Goal: Task Accomplishment & Management: Manage account settings

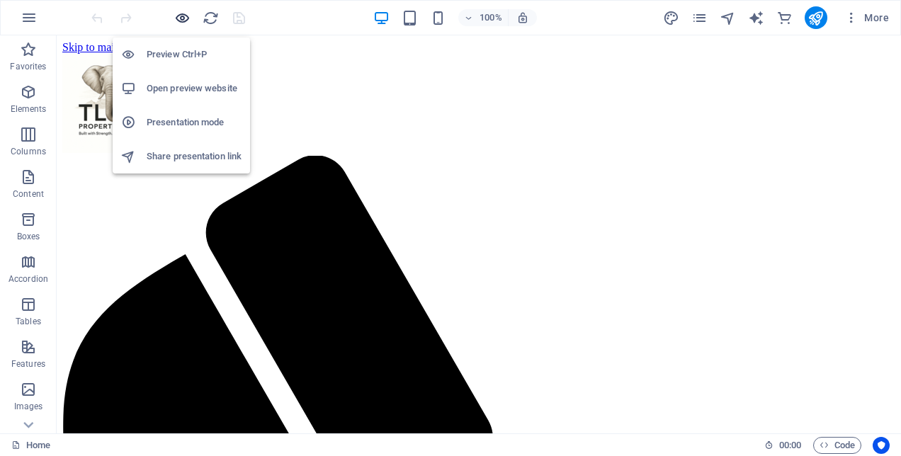
click at [176, 17] on icon "button" at bounding box center [182, 18] width 16 height 16
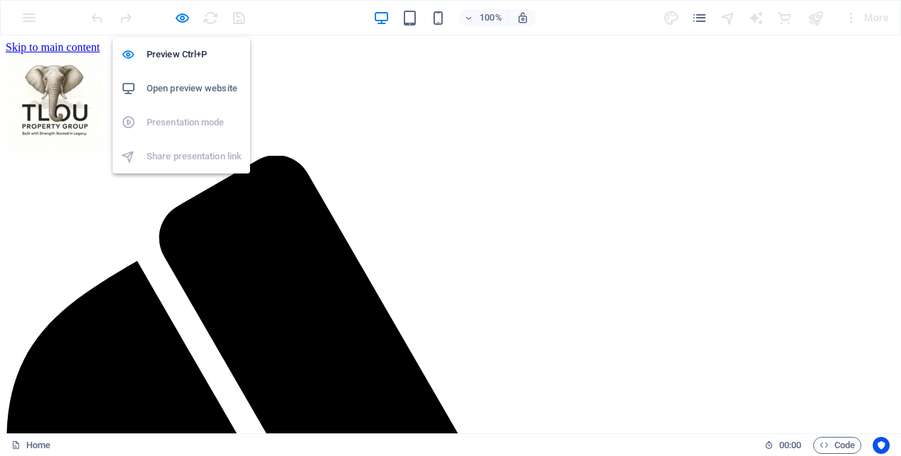
click at [171, 90] on h6 "Open preview website" at bounding box center [194, 88] width 95 height 17
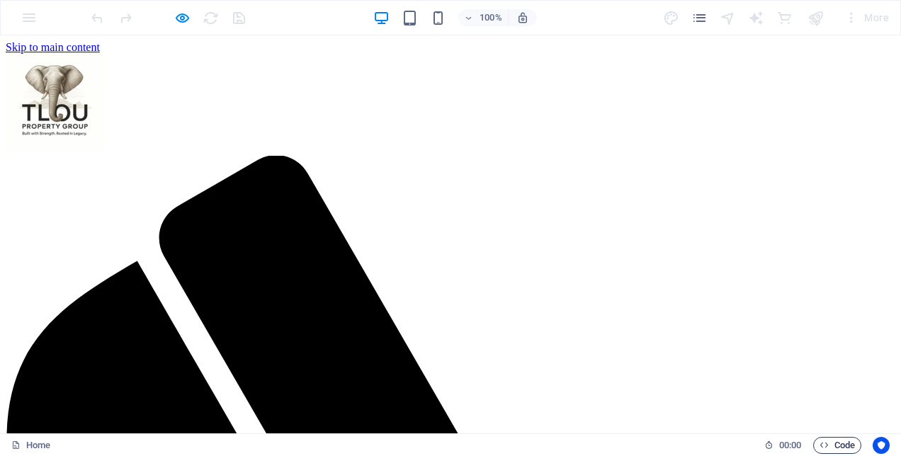
click at [836, 441] on span "Code" at bounding box center [836, 445] width 35 height 17
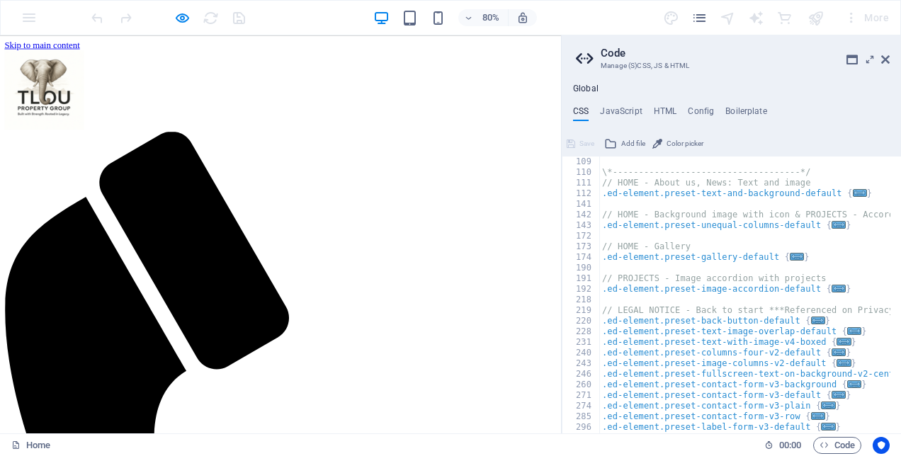
scroll to position [530, 0]
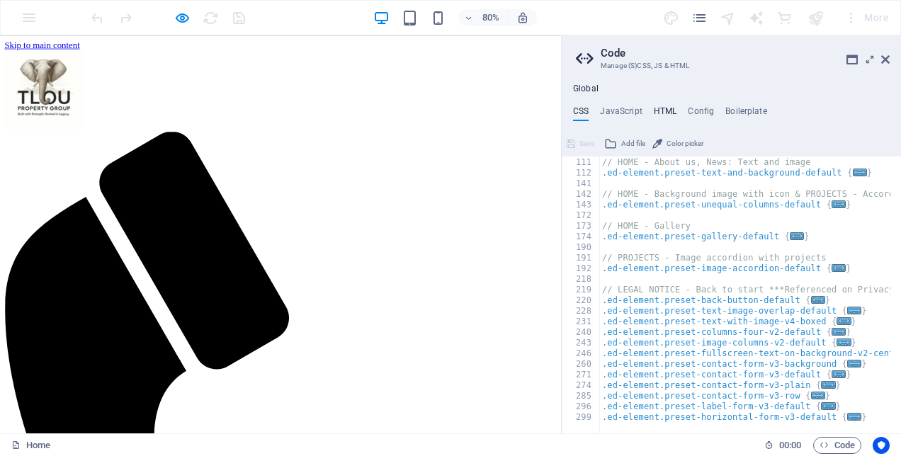
click at [654, 106] on h4 "HTML" at bounding box center [665, 114] width 23 height 16
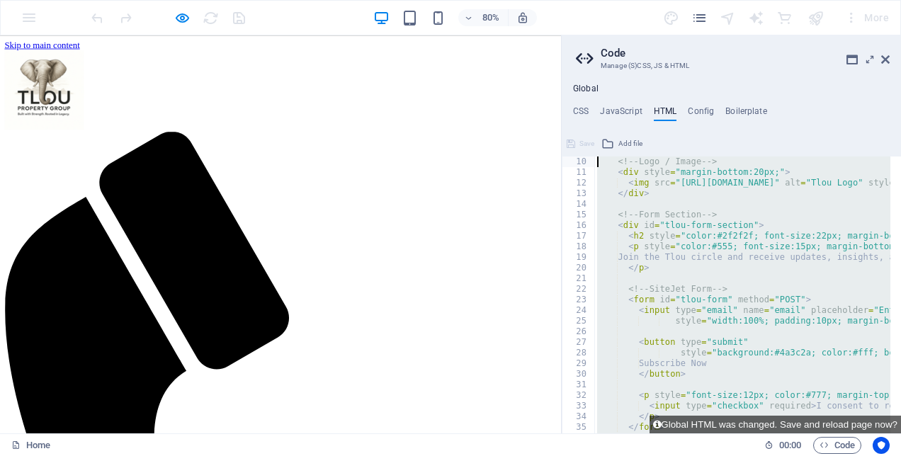
scroll to position [0, 0]
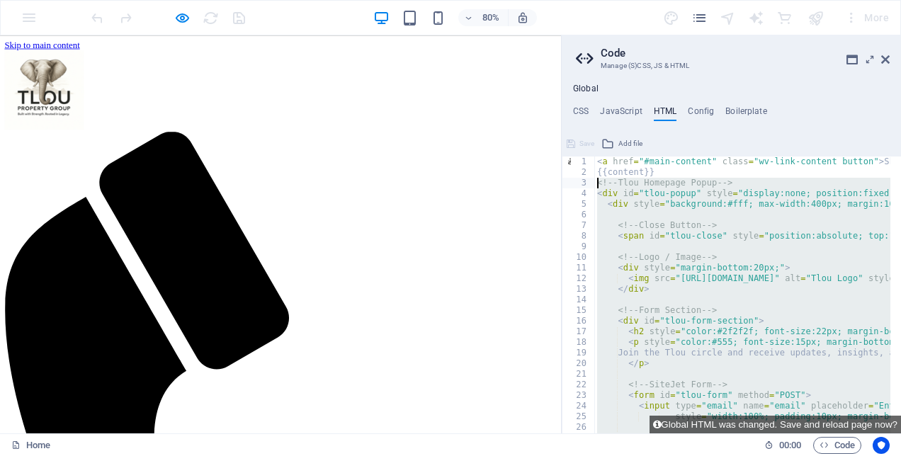
drag, startPoint x: 652, startPoint y: 409, endPoint x: 582, endPoint y: 184, distance: 235.0
click at [582, 184] on div "1 2 3 4 5 6 7 8 9 10 11 12 13 14 15 16 17 18 19 20 21 22 23 24 25 26 27 28 < a …" at bounding box center [731, 295] width 339 height 277
type textarea "<!-- Tlou Homepage Popup --> <div id="tlou-popup" style="display:none; position…"
paste textarea
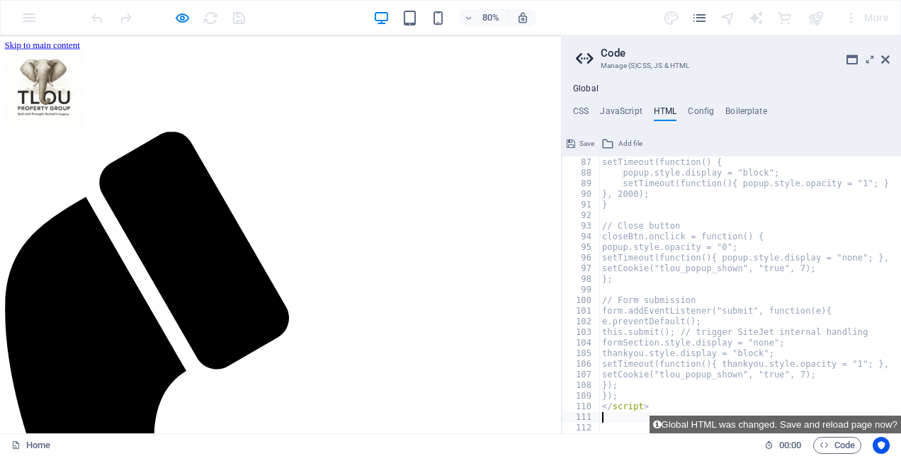
scroll to position [924, 0]
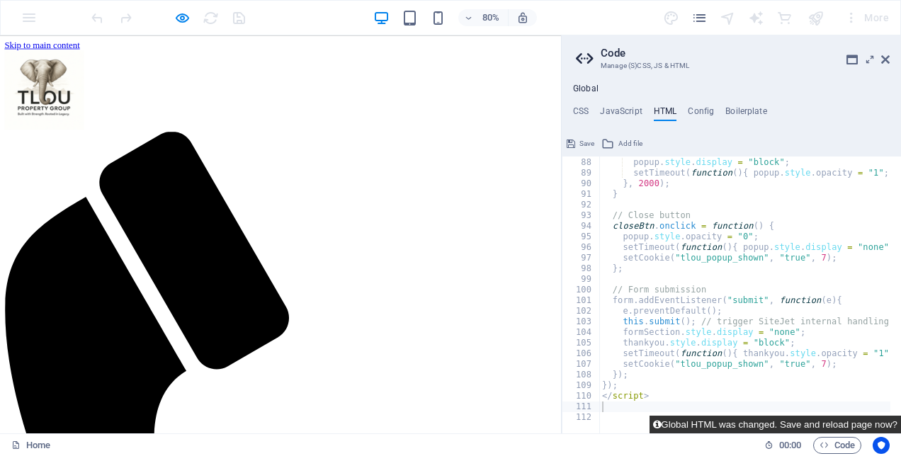
click at [720, 424] on button "Global HTML was changed. Save and reload page now?" at bounding box center [774, 425] width 251 height 18
click at [764, 421] on button "Global HTML was changed. Save and reload page now?" at bounding box center [774, 425] width 251 height 18
click at [826, 423] on button "Global HTML was changed. Save and reload page now?" at bounding box center [774, 425] width 251 height 18
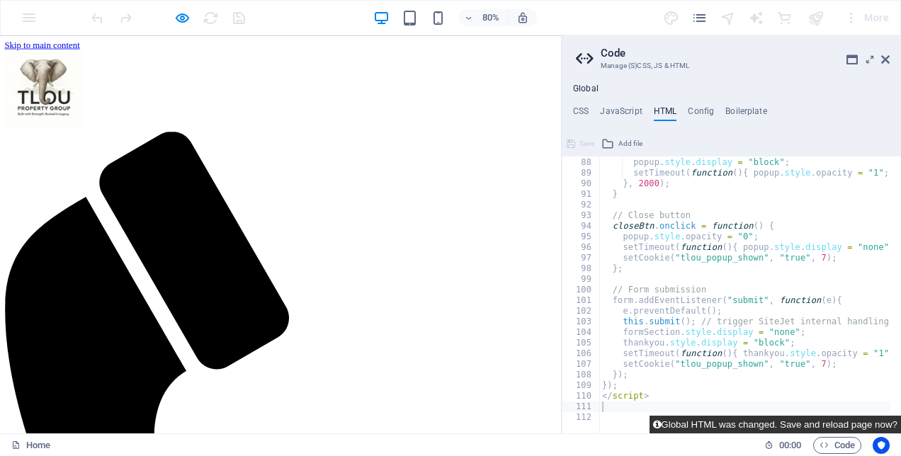
click at [804, 424] on button "Global HTML was changed. Save and reload page now?" at bounding box center [774, 425] width 251 height 18
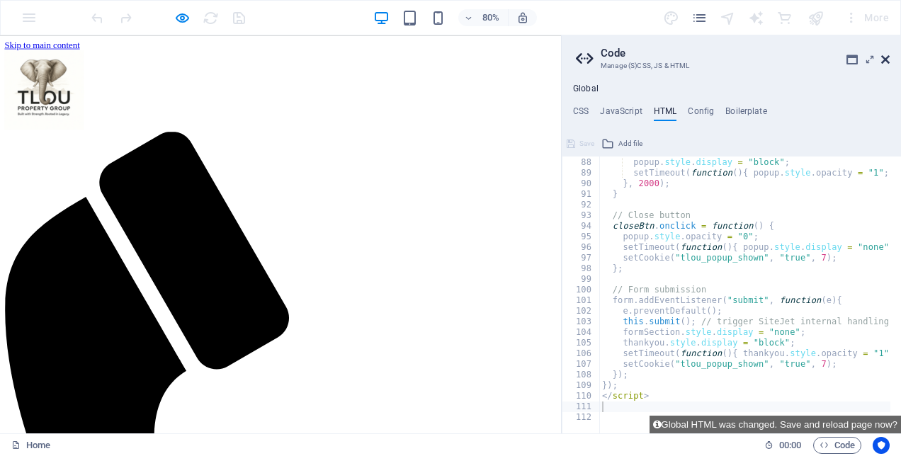
click at [885, 58] on icon at bounding box center [885, 59] width 8 height 11
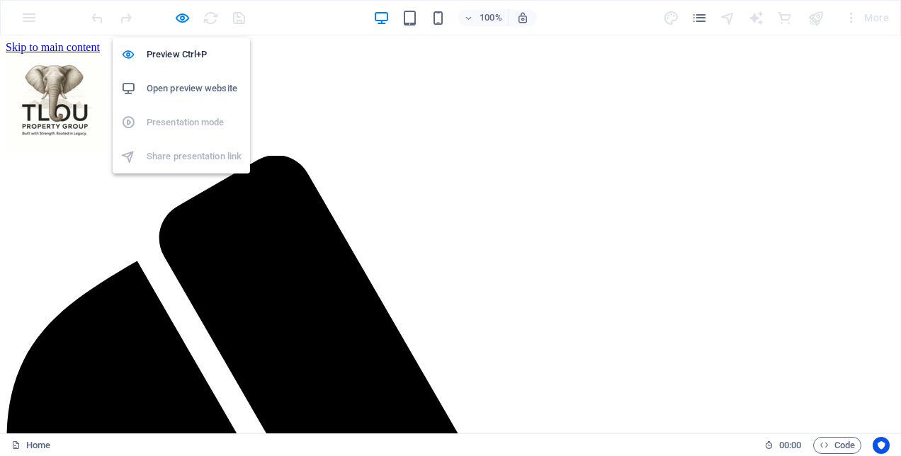
click at [171, 91] on h6 "Open preview website" at bounding box center [194, 88] width 95 height 17
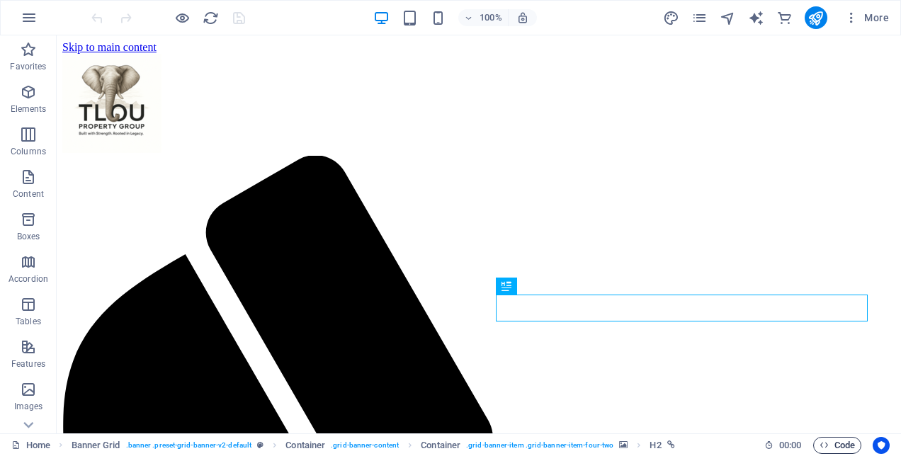
click at [832, 444] on span "Code" at bounding box center [836, 445] width 35 height 17
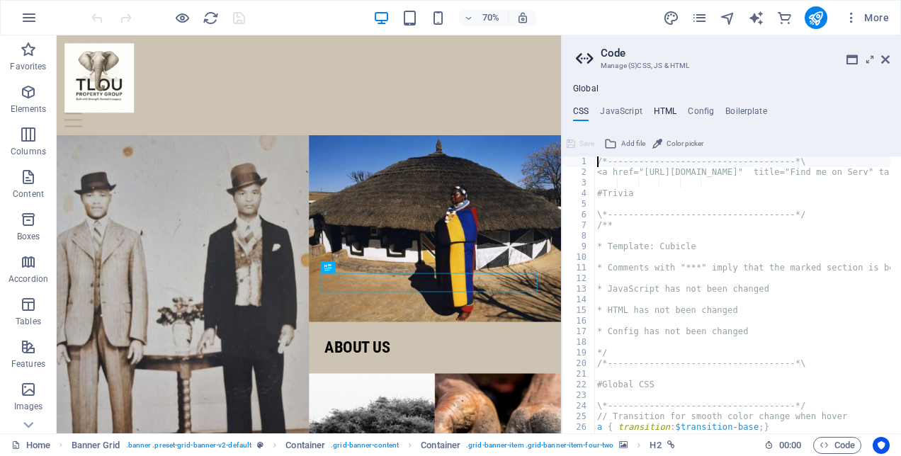
click at [657, 108] on h4 "HTML" at bounding box center [665, 114] width 23 height 16
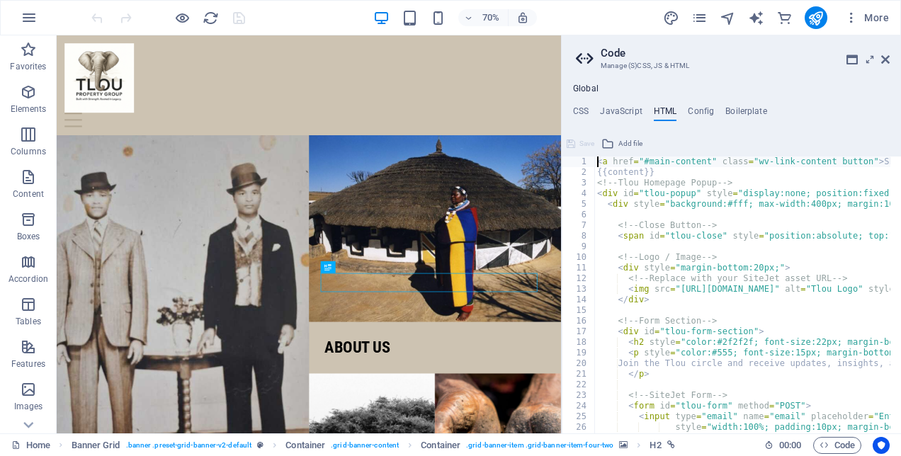
click at [592, 180] on div "3" at bounding box center [578, 183] width 33 height 11
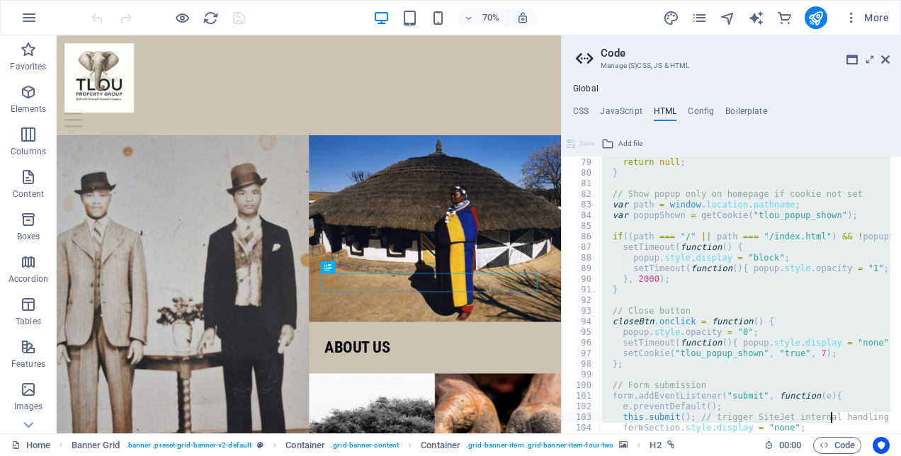
scroll to position [902, 0]
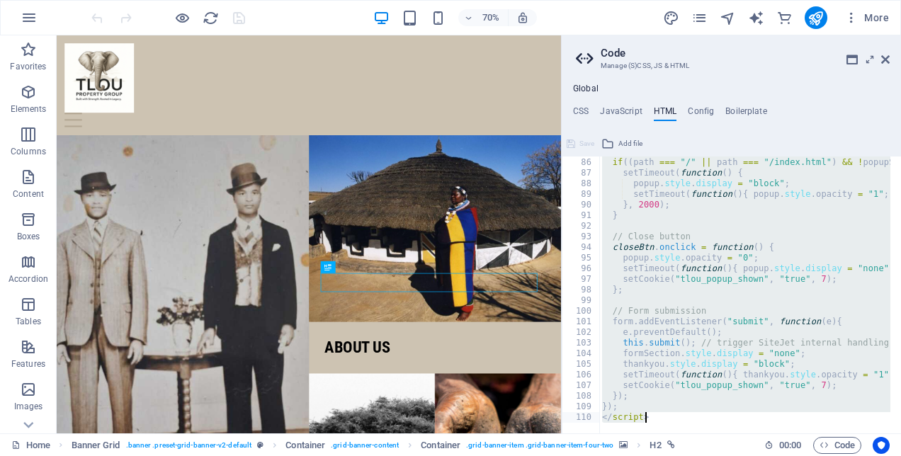
drag, startPoint x: 596, startPoint y: 180, endPoint x: 903, endPoint y: 492, distance: 437.7
click at [900, 455] on html "Tlou Property Group Home Favorites Elements Columns Content Boxes Accordion Tab…" at bounding box center [450, 228] width 901 height 456
type textarea "}); </script>"
paste textarea
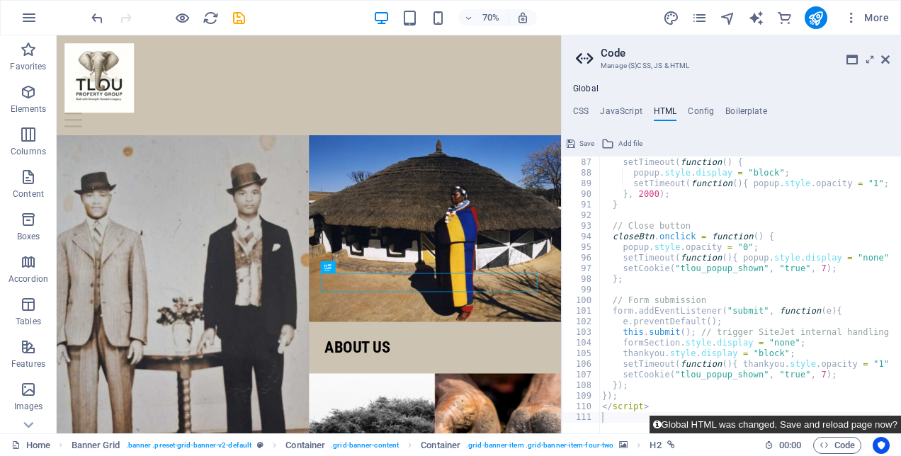
click at [853, 424] on button "Global HTML was changed. Save and reload page now?" at bounding box center [774, 425] width 251 height 18
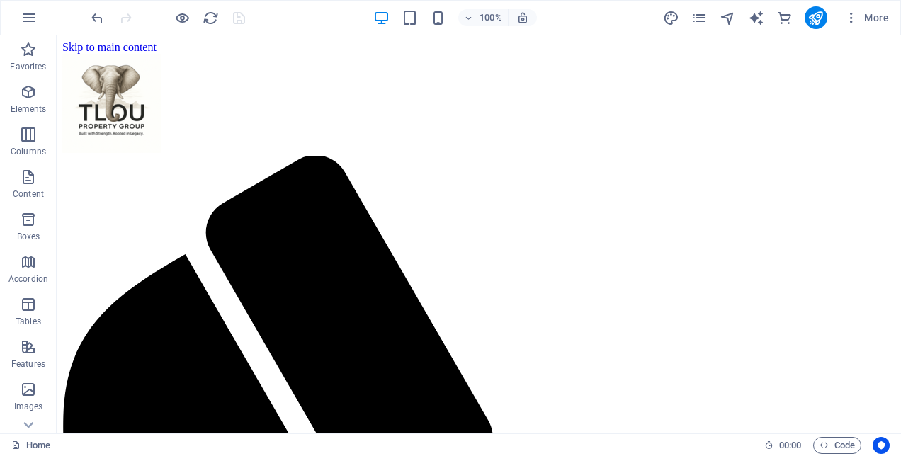
scroll to position [0, 0]
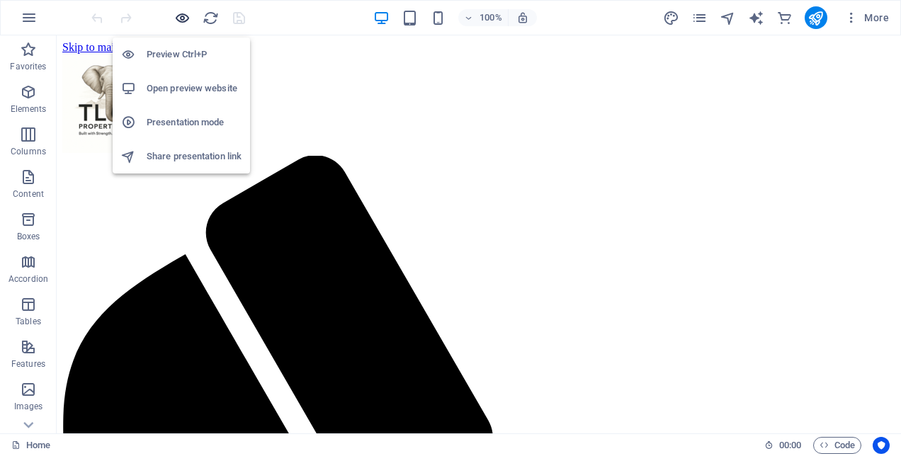
click at [183, 12] on icon "button" at bounding box center [182, 18] width 16 height 16
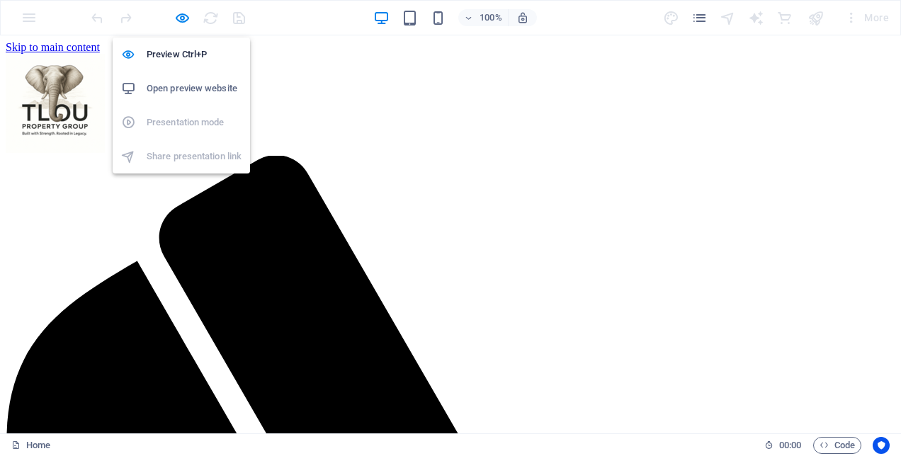
click at [192, 86] on h6 "Open preview website" at bounding box center [194, 88] width 95 height 17
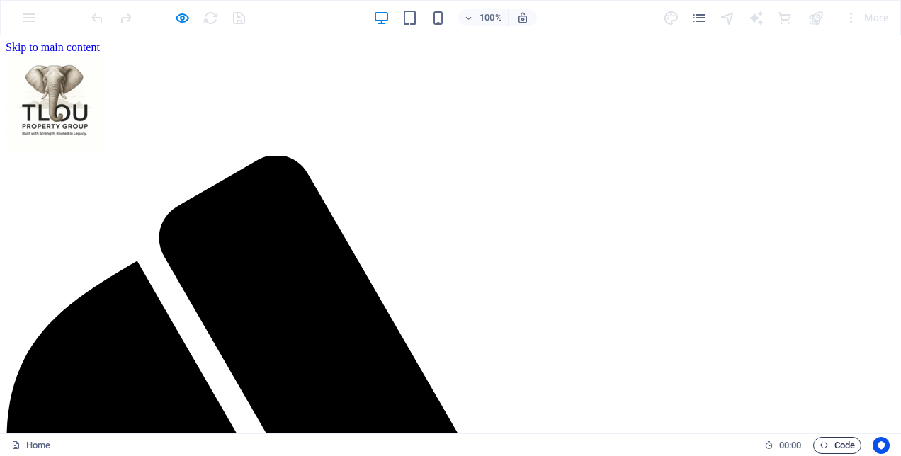
click at [846, 442] on span "Code" at bounding box center [836, 445] width 35 height 17
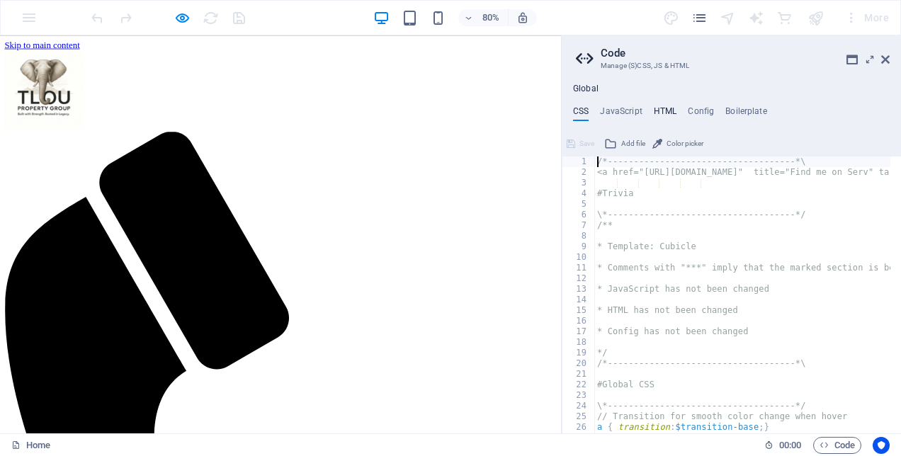
click at [654, 108] on h4 "HTML" at bounding box center [665, 114] width 23 height 16
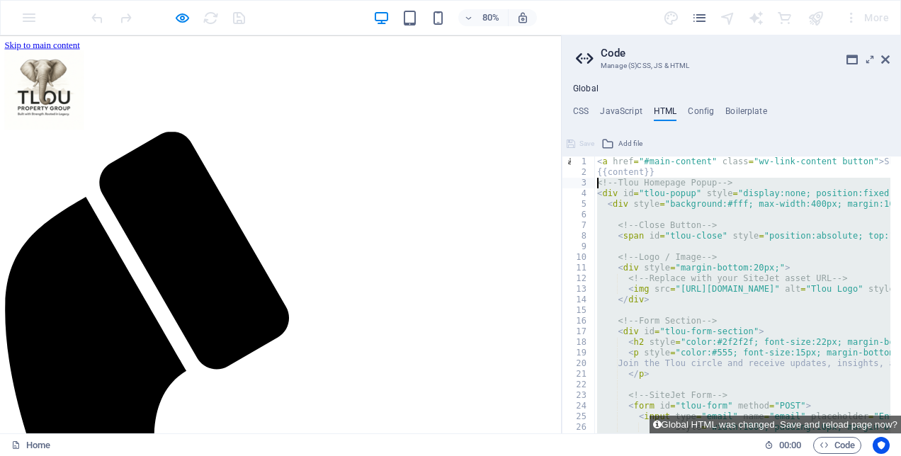
drag, startPoint x: 675, startPoint y: 414, endPoint x: 582, endPoint y: 184, distance: 247.5
click at [582, 184] on div "1 2 3 4 5 6 7 8 9 10 11 12 13 14 15 16 17 18 19 20 21 22 23 24 25 26 27 28 < a …" at bounding box center [731, 295] width 339 height 277
type textarea "<!-- Tlou Homepage Popup --> <div id="tlou-popup" style="display:none; position…"
paste textarea
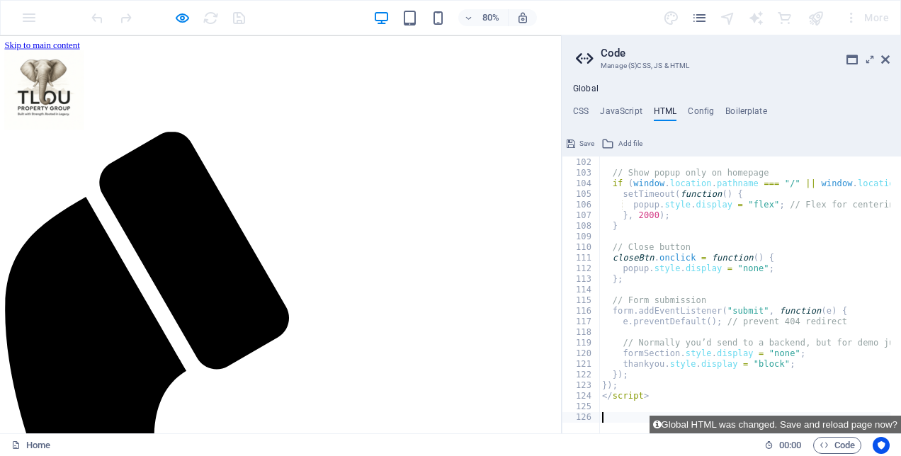
scroll to position [1062, 0]
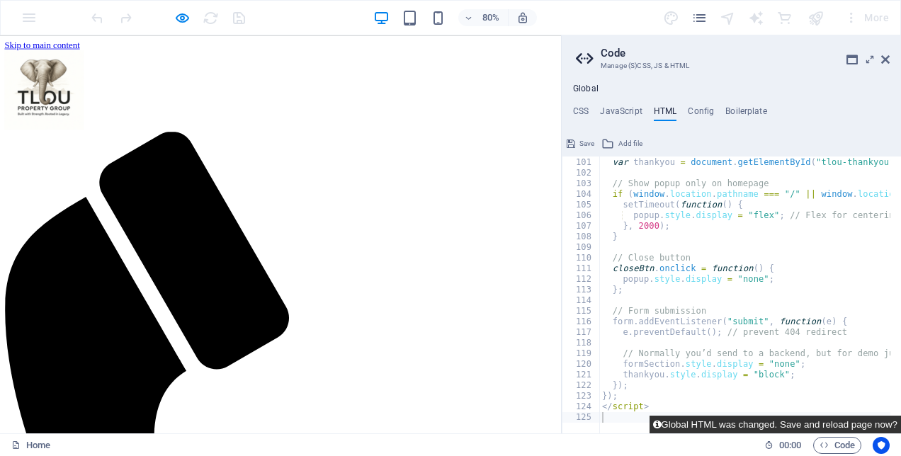
click at [819, 427] on button "Global HTML was changed. Save and reload page now?" at bounding box center [774, 425] width 251 height 18
click at [810, 425] on button "Global HTML was changed. Save and reload page now?" at bounding box center [774, 425] width 251 height 18
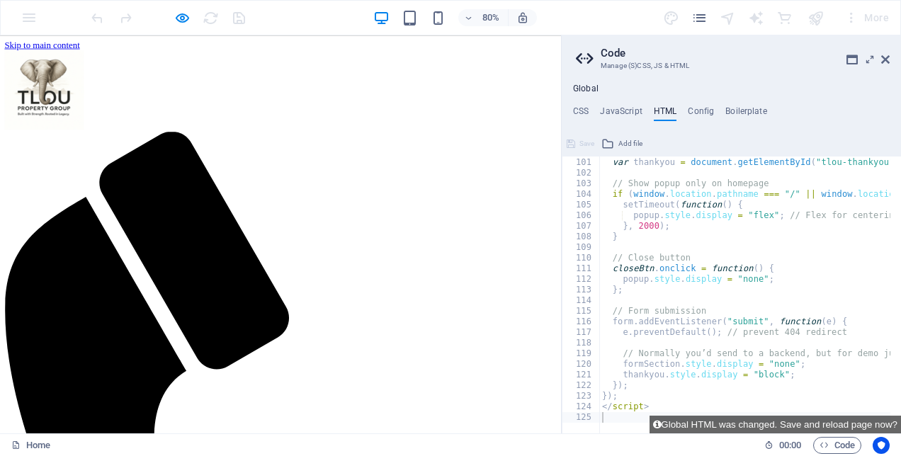
scroll to position [0, 0]
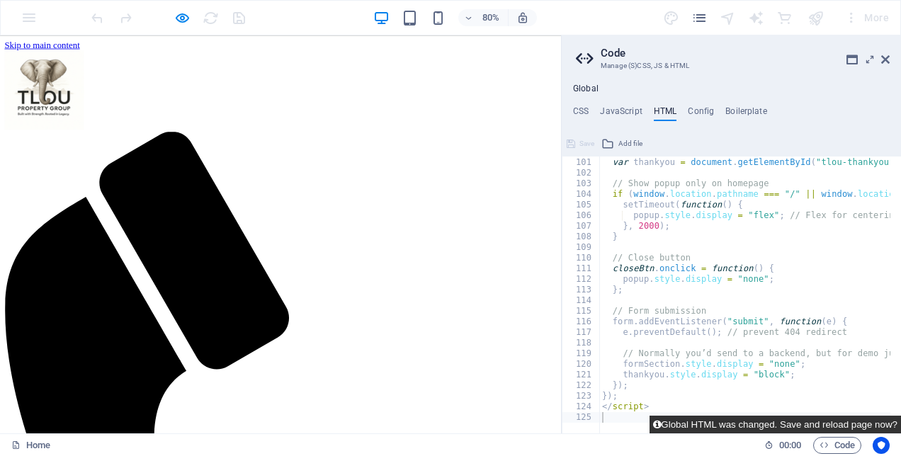
click at [781, 418] on button "Global HTML was changed. Save and reload page now?" at bounding box center [774, 425] width 251 height 18
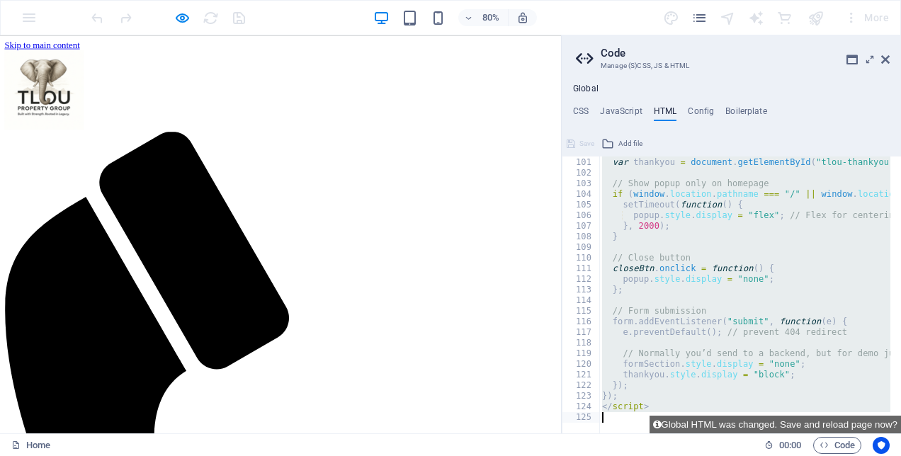
scroll to position [1062, 0]
drag, startPoint x: 596, startPoint y: 194, endPoint x: 848, endPoint y: 459, distance: 365.7
click at [848, 455] on html "Tlou Property Group Home Favorites Elements Columns Content Boxes Accordion Tab…" at bounding box center [450, 228] width 901 height 456
type textarea "</script>"
paste textarea
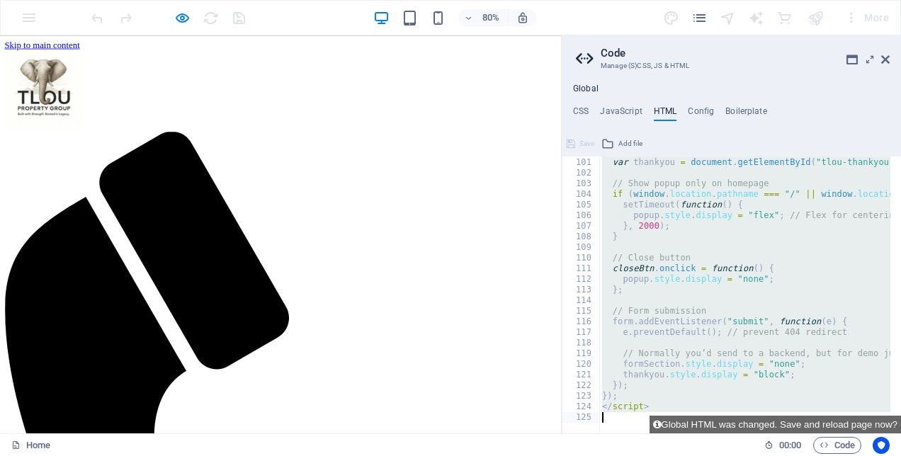
scroll to position [1476, 0]
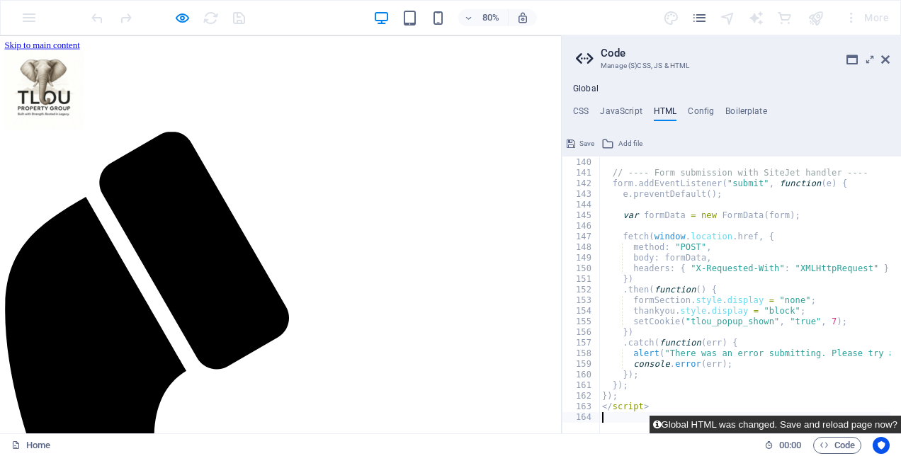
click at [812, 419] on button "Global HTML was changed. Save and reload page now?" at bounding box center [774, 425] width 251 height 18
click at [780, 426] on button "Global HTML was changed. Save and reload page now?" at bounding box center [774, 425] width 251 height 18
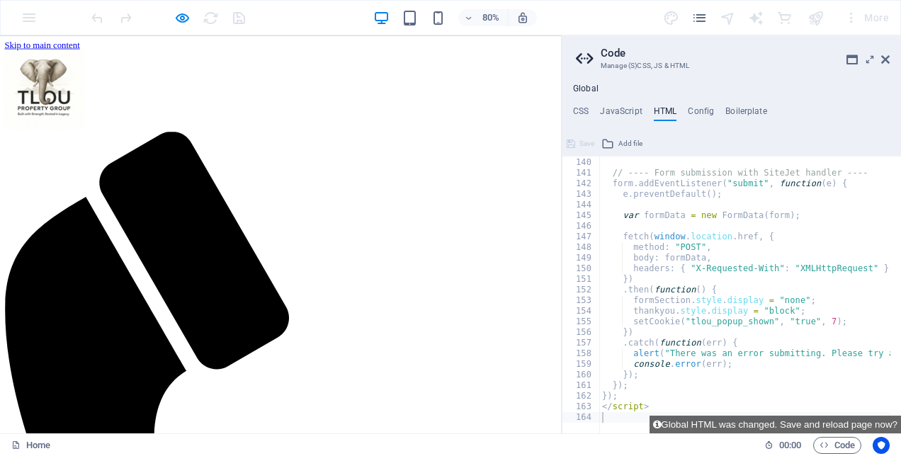
click at [169, 19] on div at bounding box center [168, 17] width 159 height 23
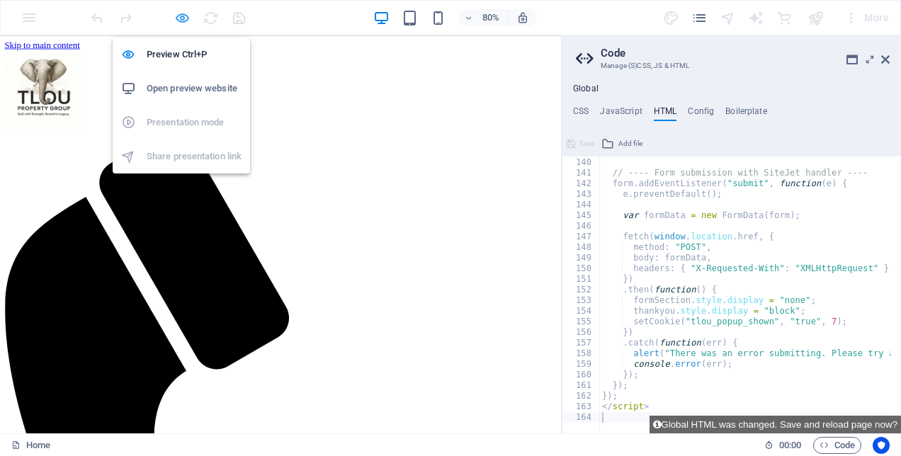
click at [178, 18] on icon "button" at bounding box center [182, 18] width 16 height 16
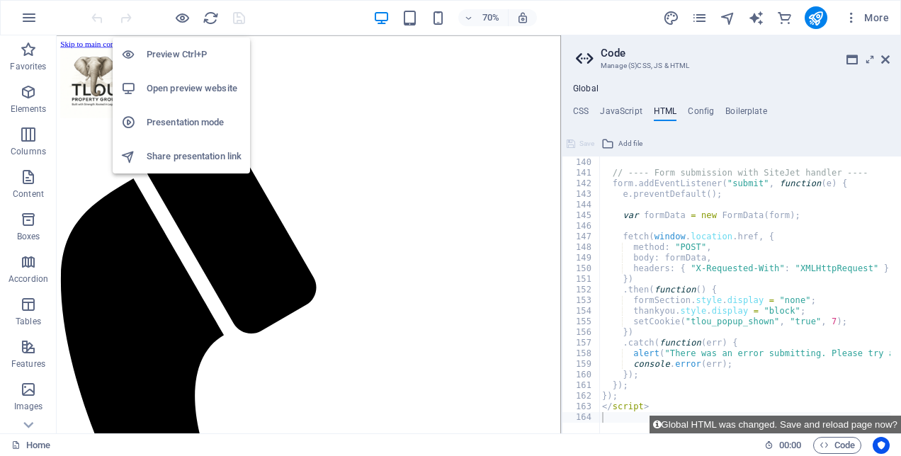
click at [187, 82] on h6 "Open preview website" at bounding box center [194, 88] width 95 height 17
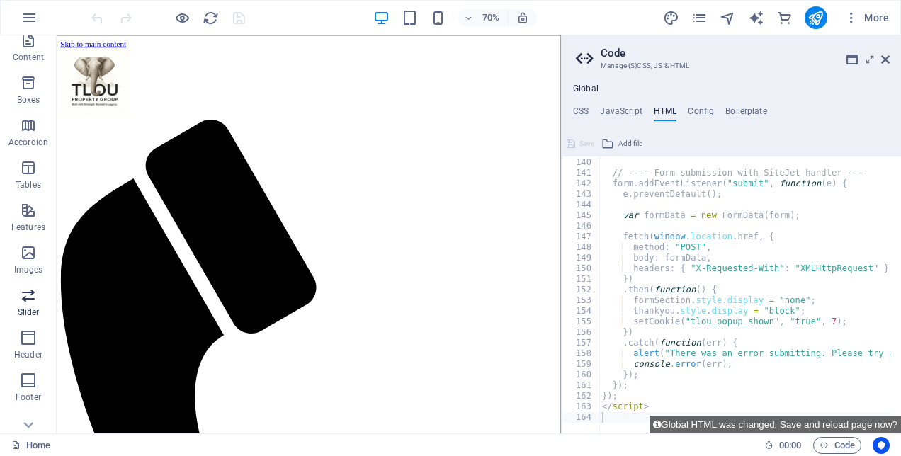
scroll to position [142, 0]
click at [23, 26] on button "button" at bounding box center [29, 18] width 34 height 34
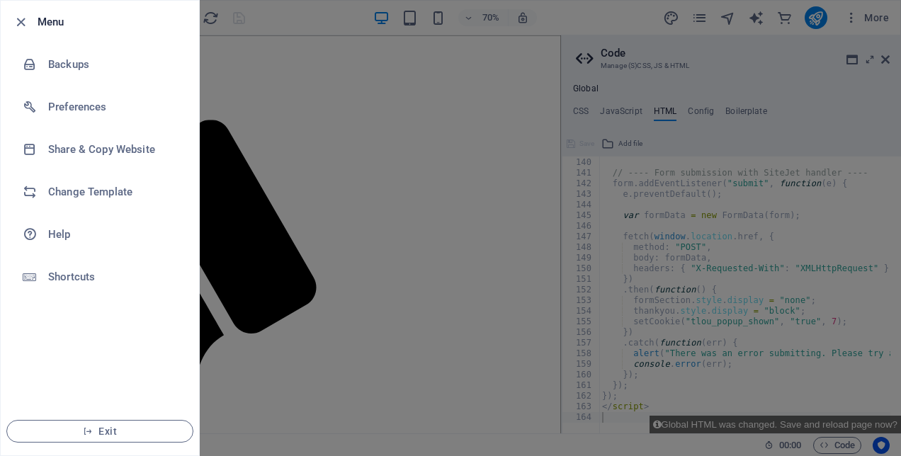
click at [256, 18] on div at bounding box center [450, 228] width 901 height 456
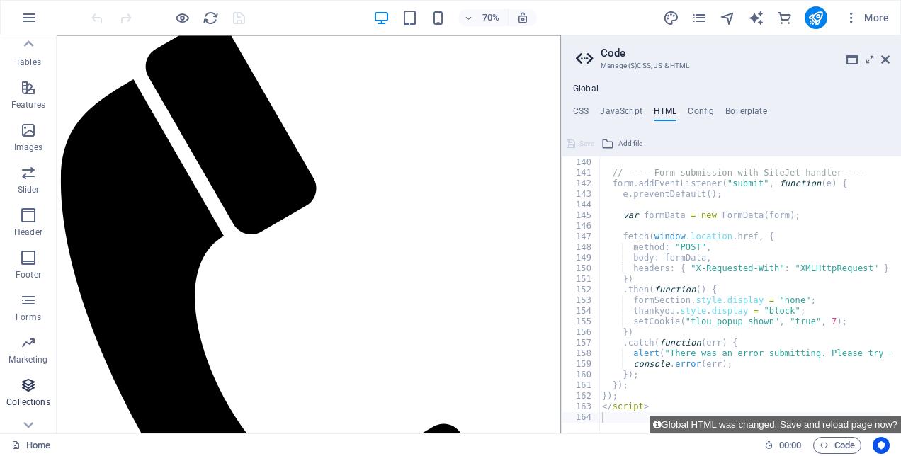
scroll to position [282, 0]
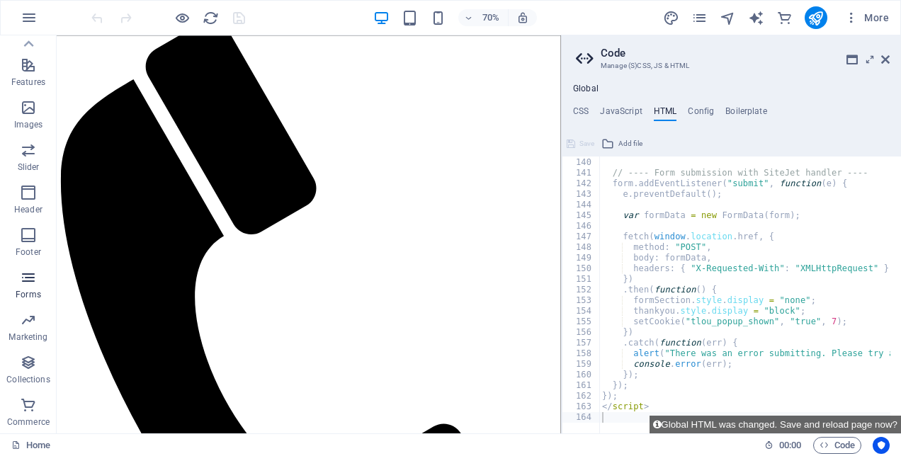
click at [23, 284] on icon "button" at bounding box center [28, 277] width 17 height 17
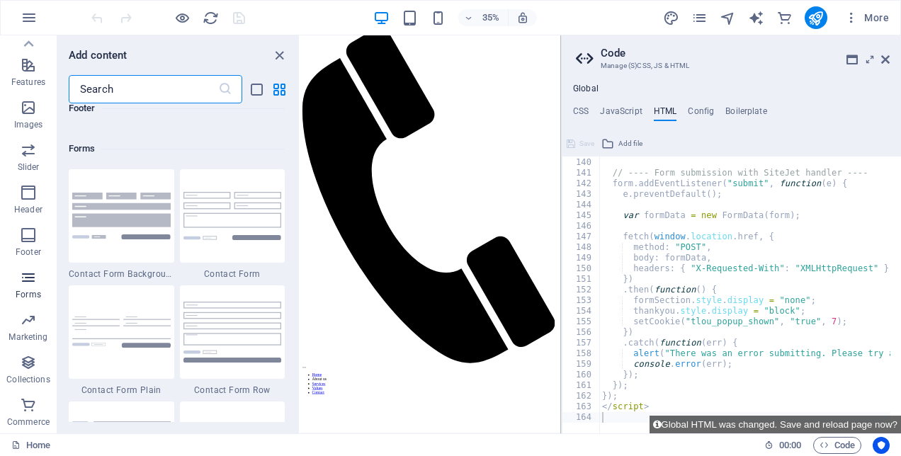
scroll to position [10340, 0]
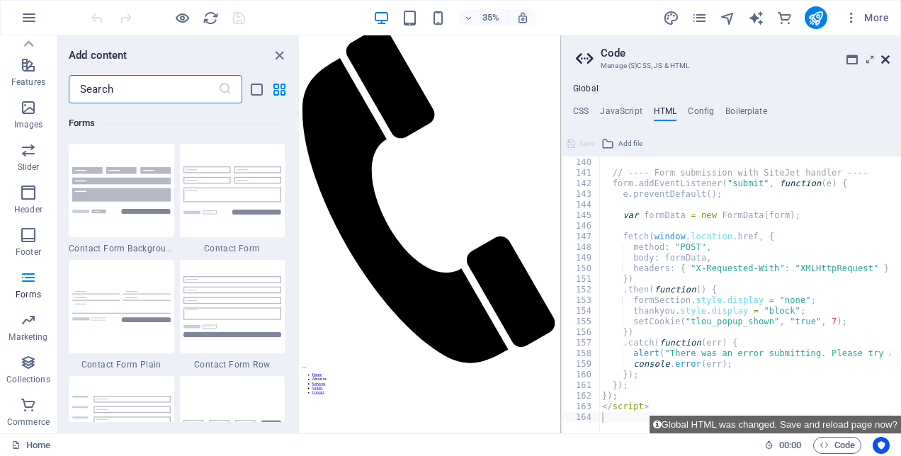
click at [883, 57] on icon at bounding box center [885, 59] width 8 height 11
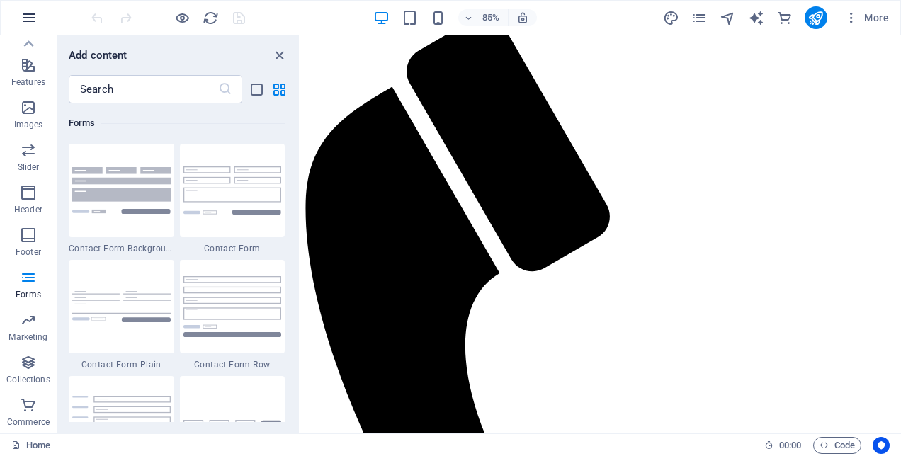
click at [33, 20] on icon "button" at bounding box center [29, 17] width 17 height 17
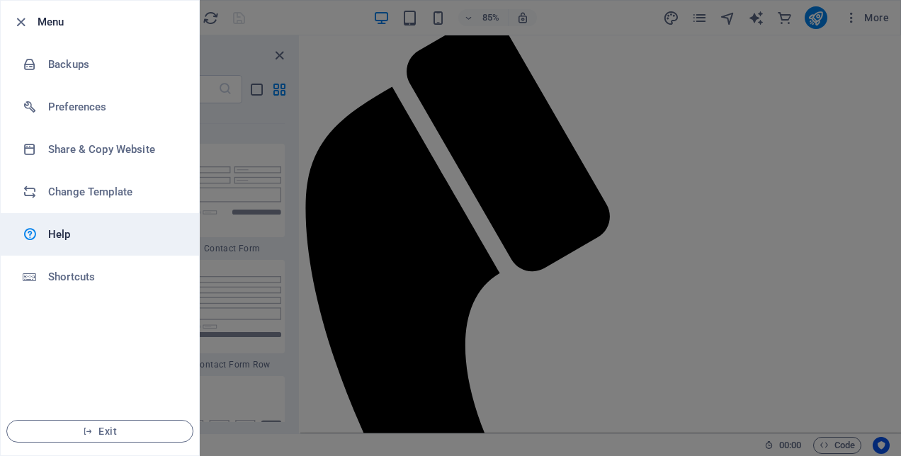
click at [53, 233] on h6 "Help" at bounding box center [113, 234] width 131 height 17
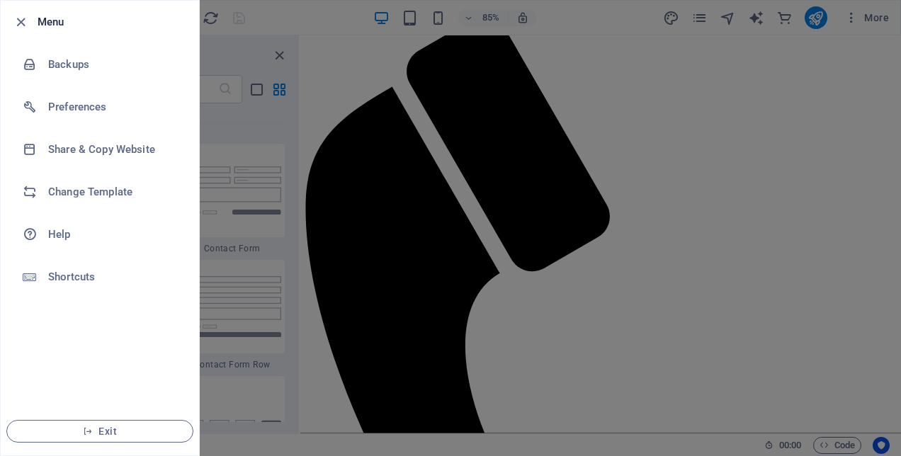
click at [441, 104] on div at bounding box center [450, 228] width 901 height 456
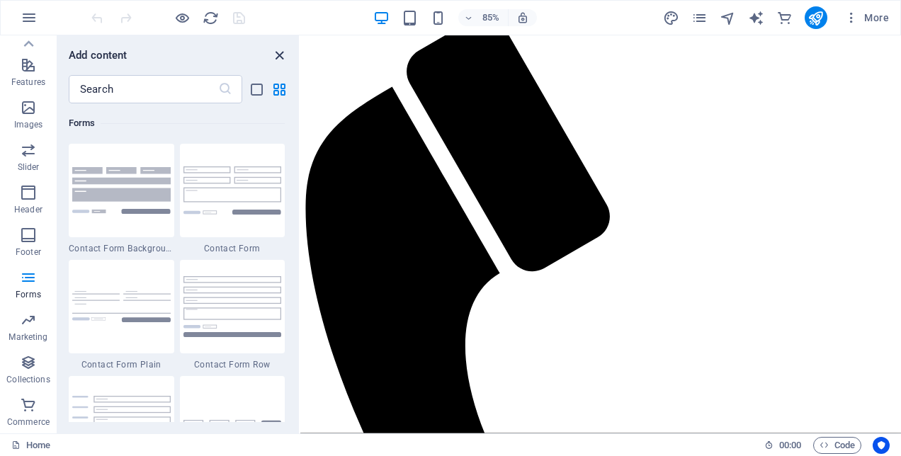
click at [280, 54] on icon "close panel" at bounding box center [279, 55] width 16 height 16
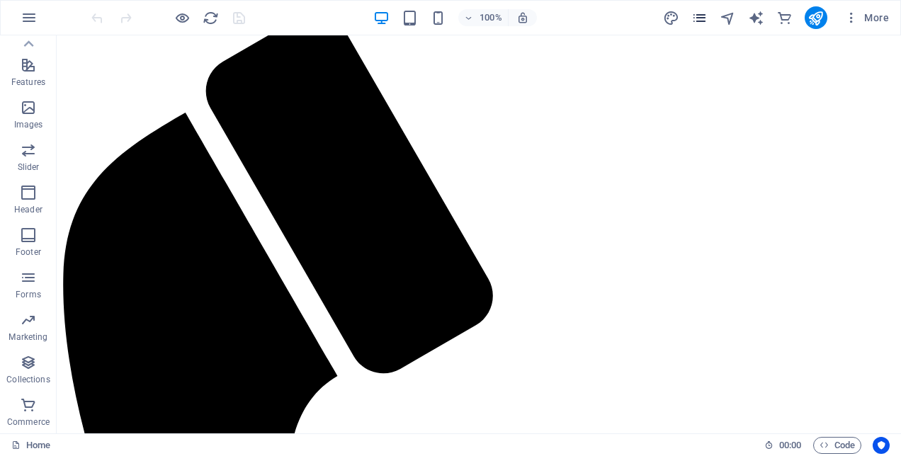
click at [707, 20] on icon "pages" at bounding box center [699, 18] width 16 height 16
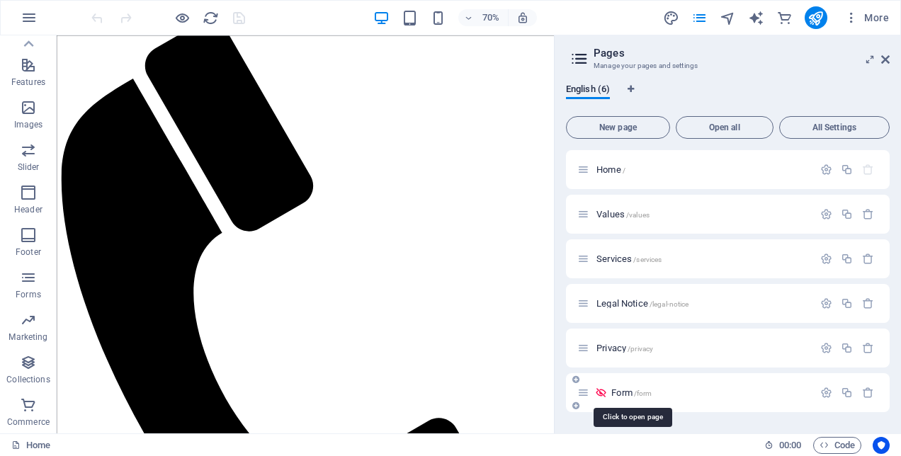
click at [633, 391] on span "Form /form" at bounding box center [631, 392] width 40 height 11
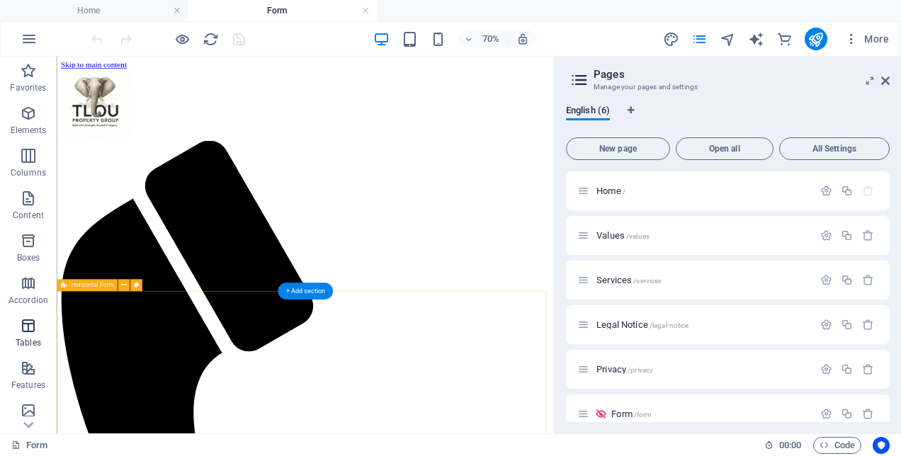
scroll to position [0, 0]
click at [75, 326] on icon at bounding box center [75, 325] width 7 height 12
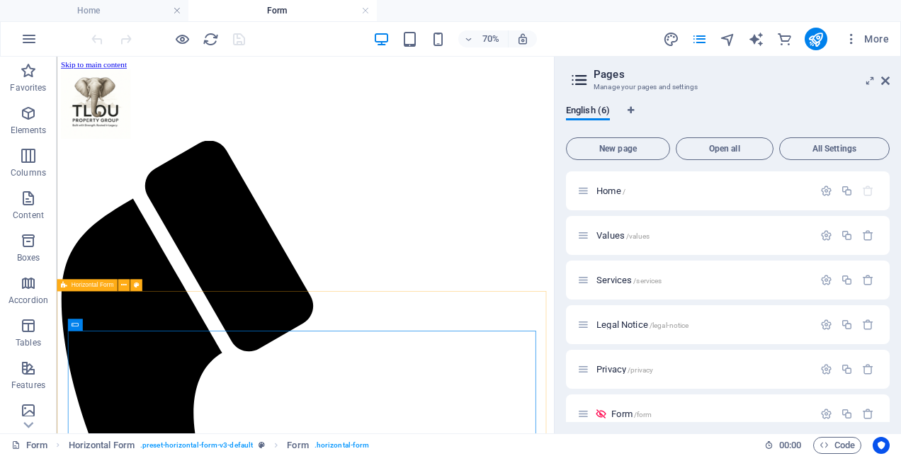
click at [75, 284] on span "Horizontal Form" at bounding box center [92, 286] width 42 height 6
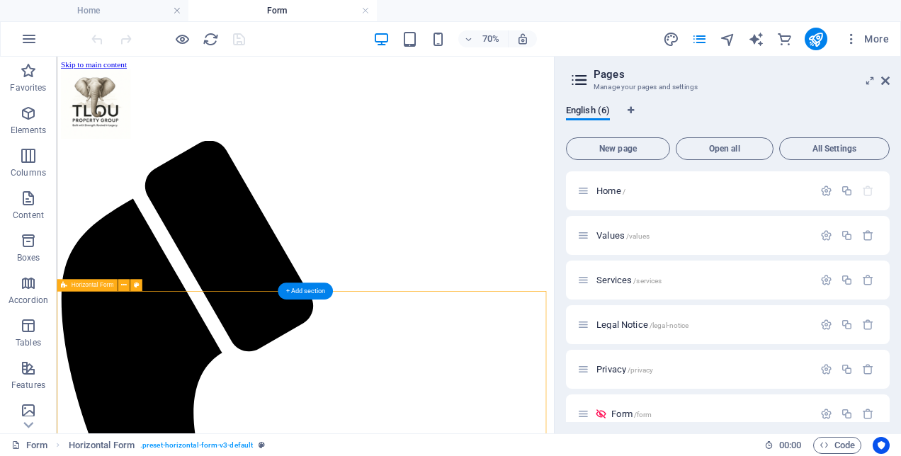
click at [119, 327] on button at bounding box center [124, 325] width 12 height 12
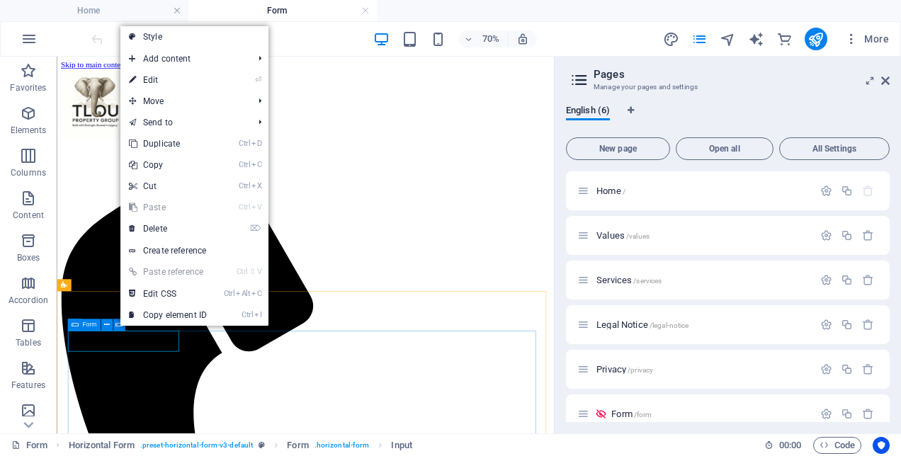
click at [81, 326] on div "Form" at bounding box center [83, 325] width 33 height 12
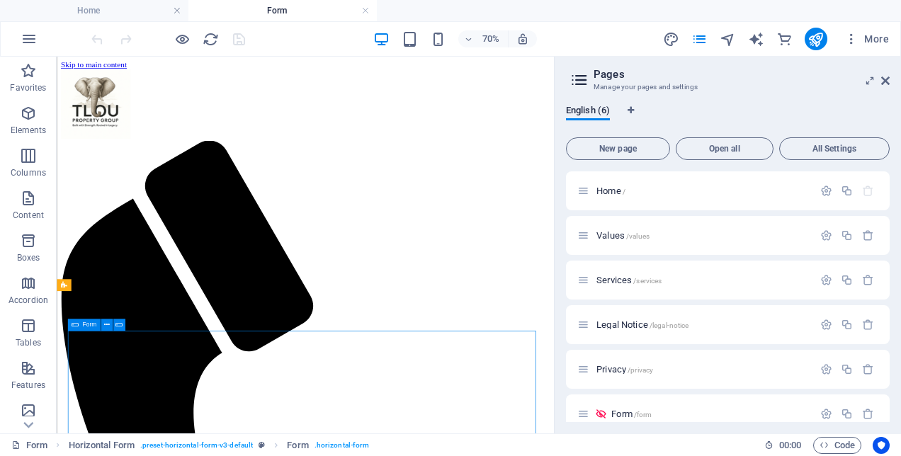
click at [81, 326] on div "Form" at bounding box center [83, 325] width 33 height 12
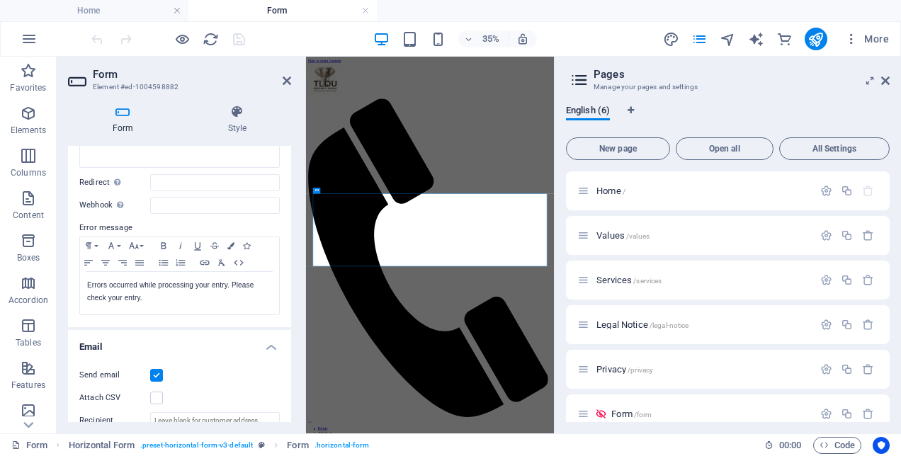
scroll to position [37, 0]
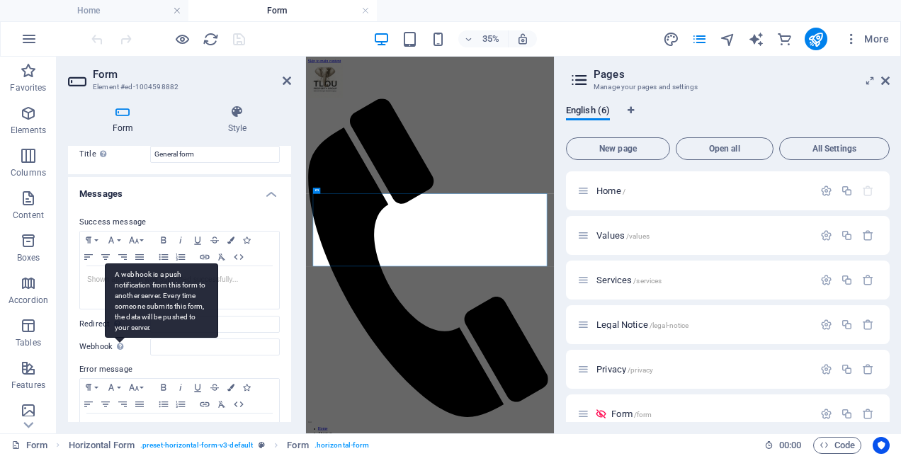
click at [119, 348] on icon at bounding box center [120, 347] width 6 height 8
click at [150, 348] on input "Webhook A webhook is a push notification from this form to another server. Ever…" at bounding box center [215, 347] width 130 height 17
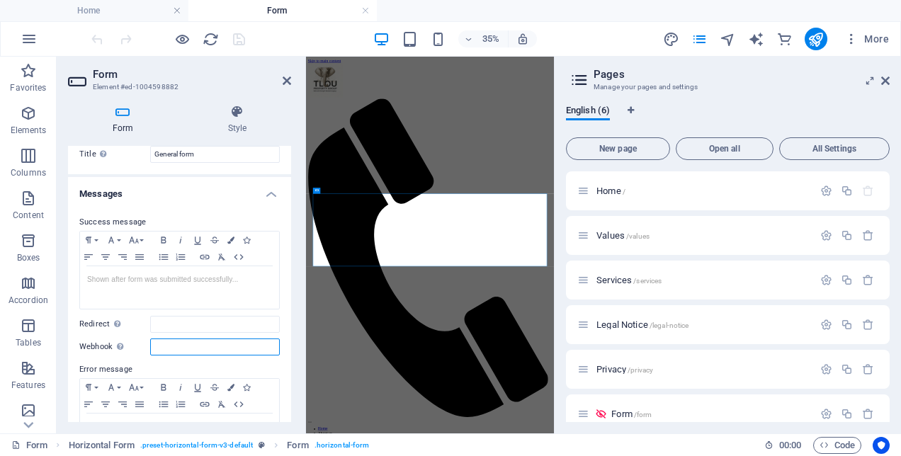
click at [157, 348] on input "Webhook A webhook is a push notification from this form to another server. Ever…" at bounding box center [215, 347] width 130 height 17
click at [100, 344] on label "Webhook A webhook is a push notification from this form to another server. Ever…" at bounding box center [114, 347] width 71 height 17
click at [150, 344] on input "Webhook A webhook is a push notification from this form to another server. Ever…" at bounding box center [215, 347] width 130 height 17
click at [100, 344] on label "Webhook A webhook is a push notification from this form to another server. Ever…" at bounding box center [114, 347] width 71 height 17
click at [150, 344] on input "Webhook A webhook is a push notification from this form to another server. Ever…" at bounding box center [215, 347] width 130 height 17
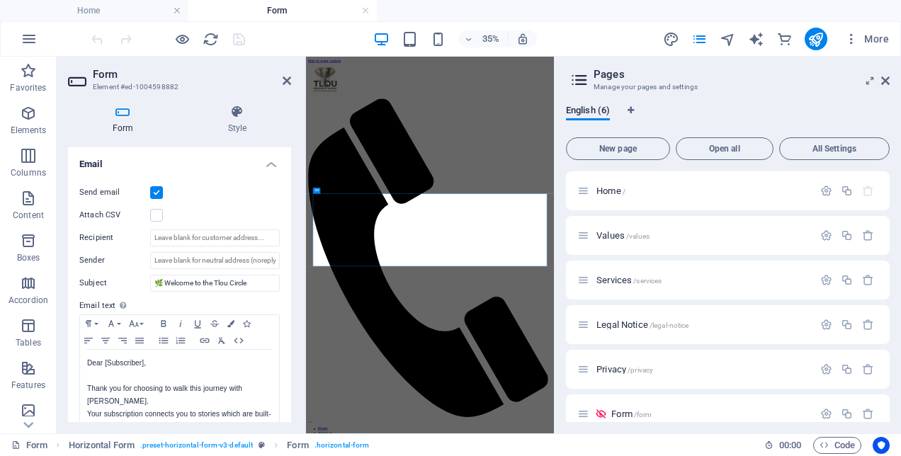
scroll to position [283, 0]
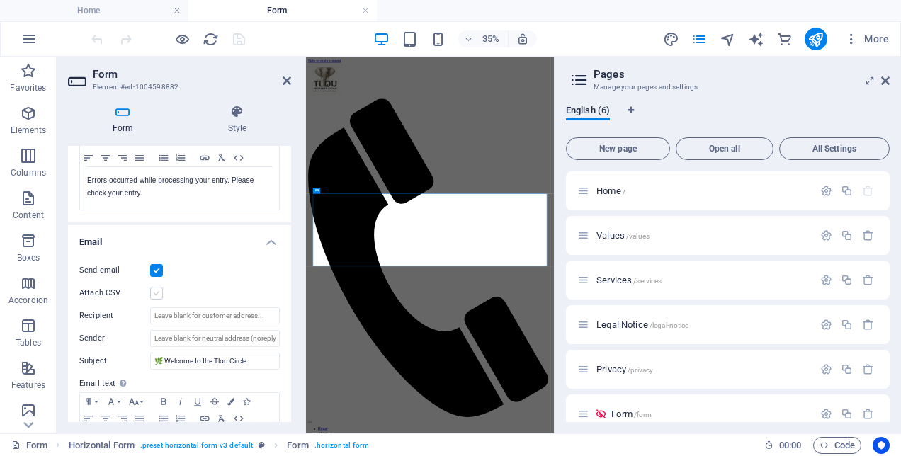
click at [157, 295] on label at bounding box center [156, 293] width 13 height 13
click at [0, 0] on input "Attach CSV" at bounding box center [0, 0] width 0 height 0
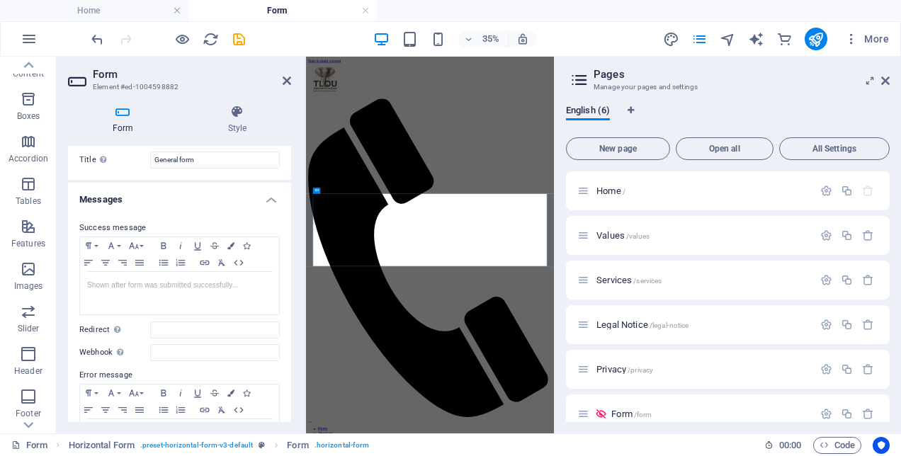
scroll to position [0, 0]
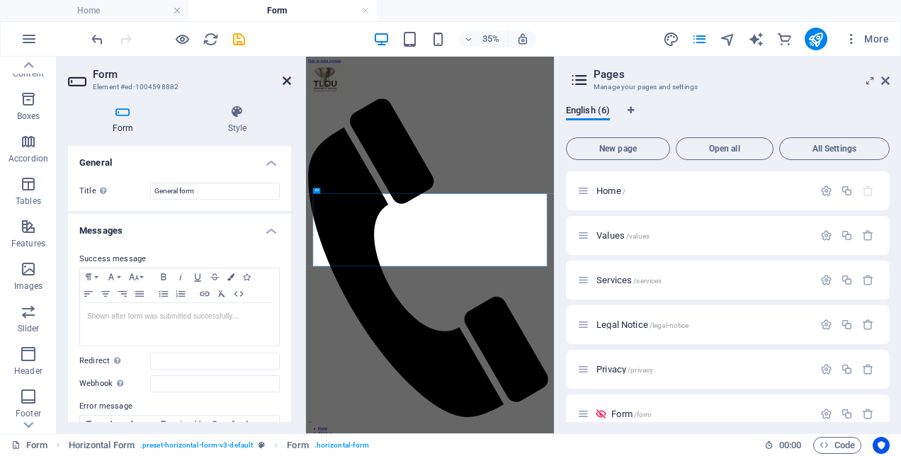
click at [287, 79] on icon at bounding box center [287, 80] width 8 height 11
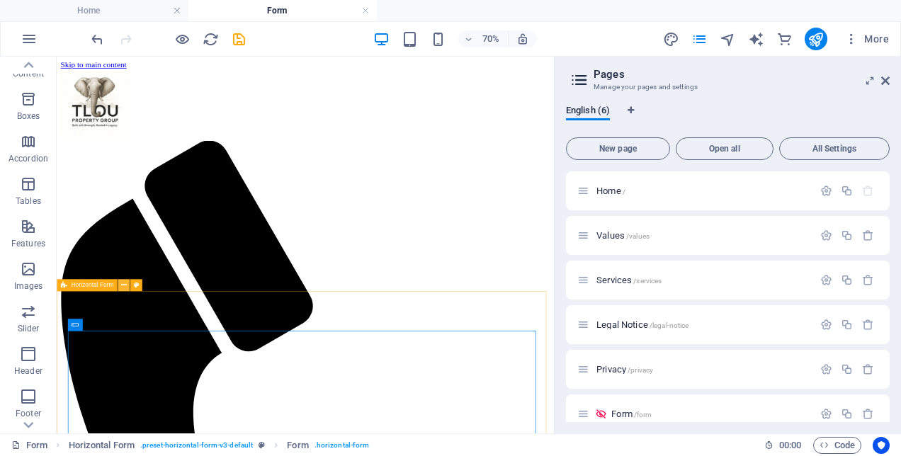
click at [123, 285] on icon at bounding box center [124, 285] width 6 height 11
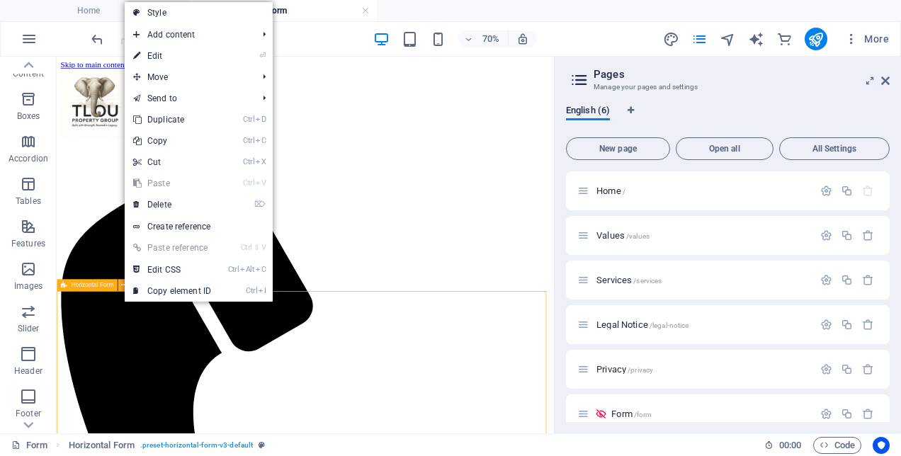
click at [65, 285] on icon at bounding box center [64, 286] width 6 height 12
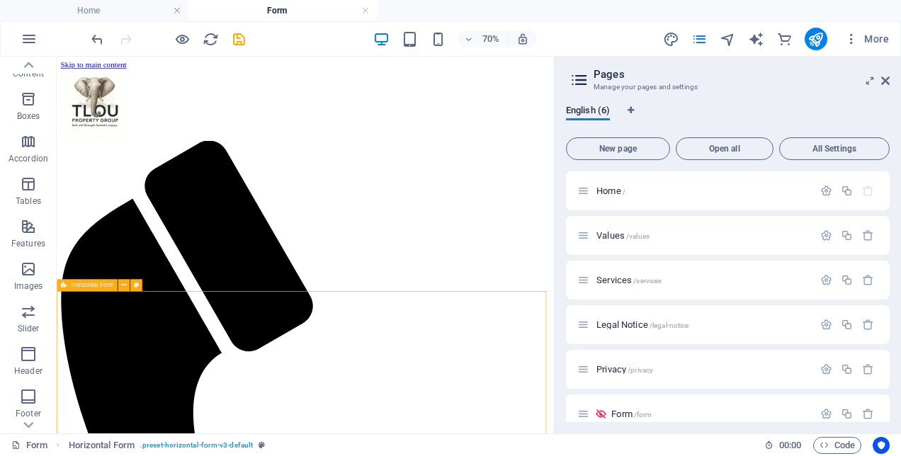
click at [82, 285] on span "Horizontal Form" at bounding box center [92, 286] width 42 height 6
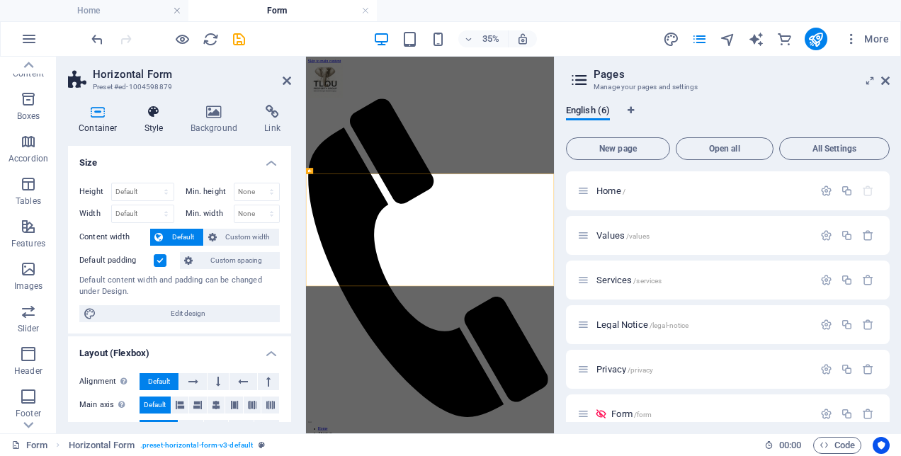
click at [144, 128] on h4 "Style" at bounding box center [157, 120] width 46 height 30
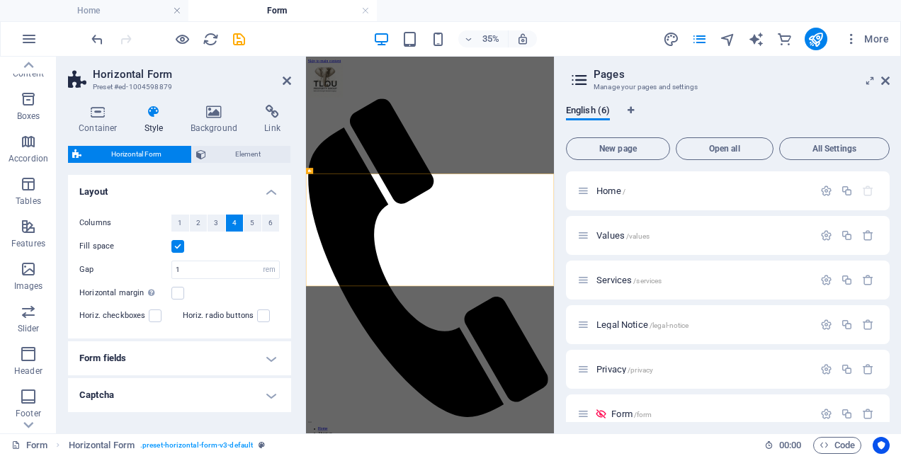
scroll to position [45, 0]
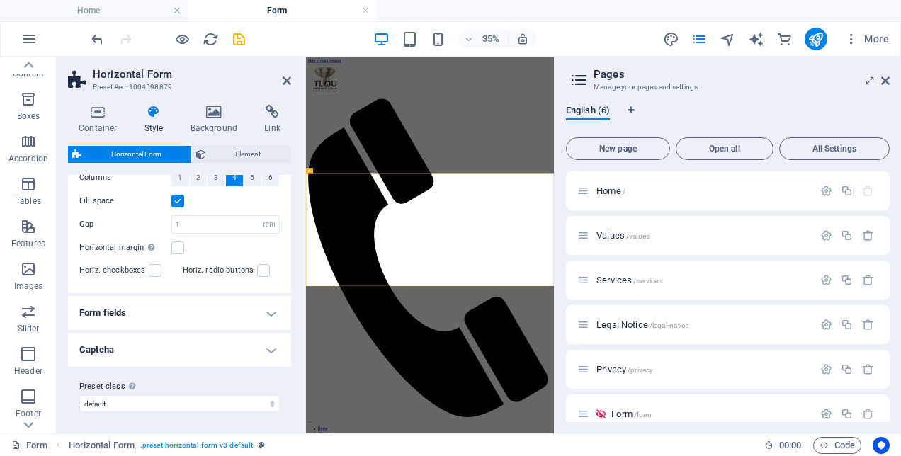
click at [160, 310] on h4 "Form fields" at bounding box center [179, 313] width 223 height 34
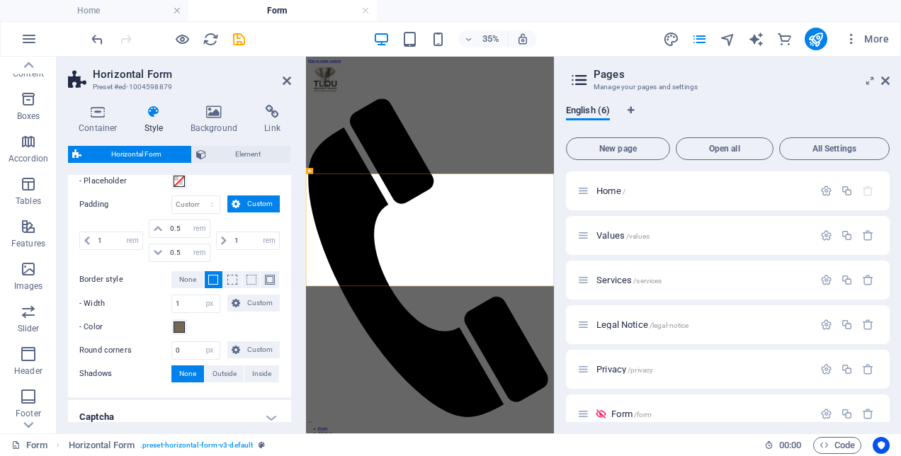
scroll to position [394, 0]
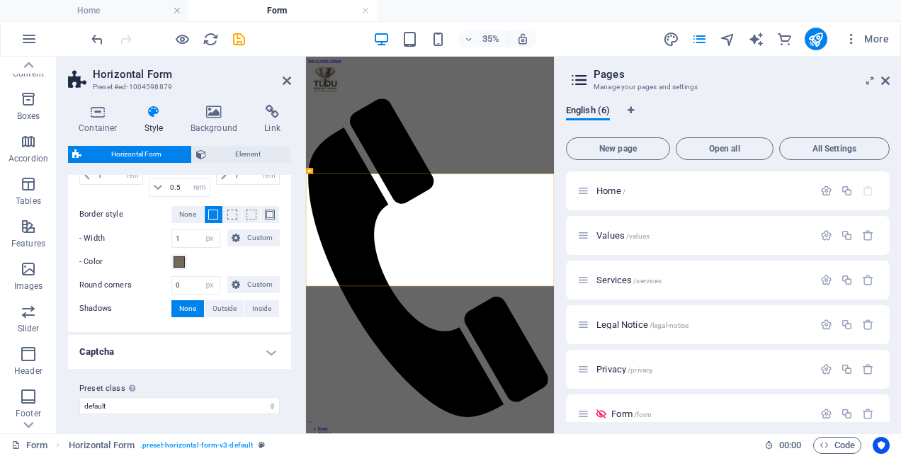
click at [186, 346] on h4 "Captcha" at bounding box center [179, 352] width 223 height 34
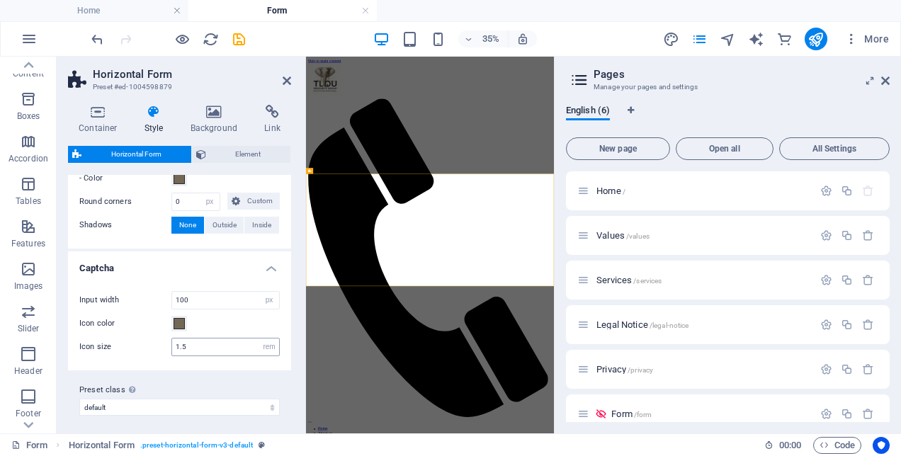
scroll to position [478, 0]
click at [205, 115] on icon at bounding box center [214, 112] width 69 height 14
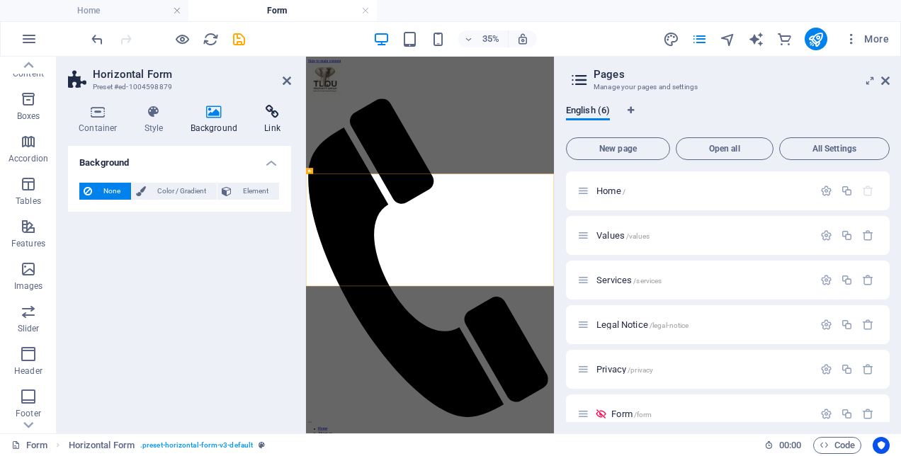
click at [269, 113] on icon at bounding box center [273, 112] width 38 height 14
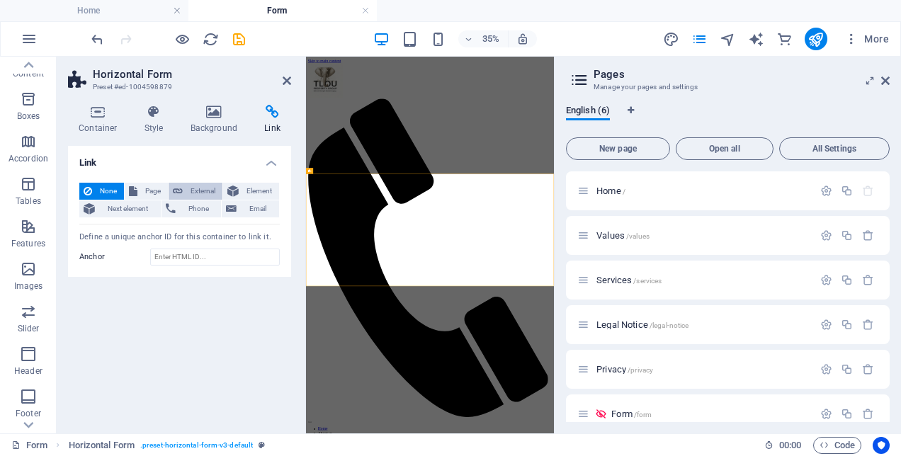
click at [188, 188] on span "External" at bounding box center [202, 191] width 31 height 17
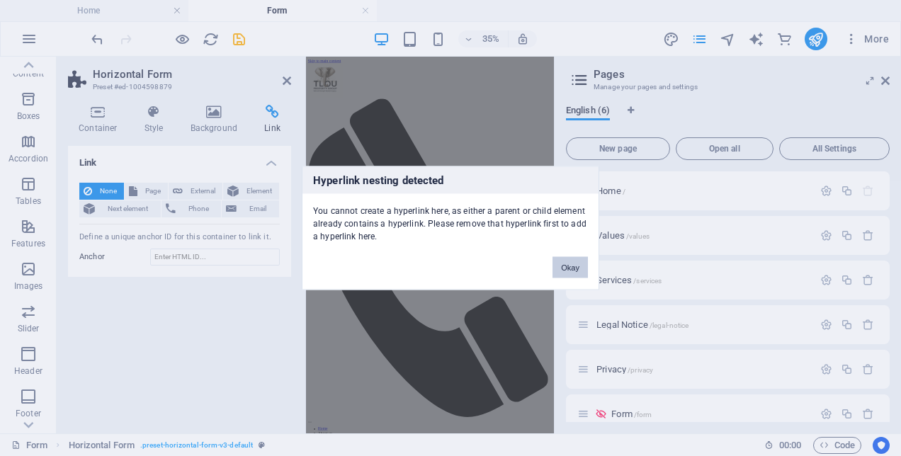
click at [555, 257] on button "Okay" at bounding box center [569, 267] width 35 height 21
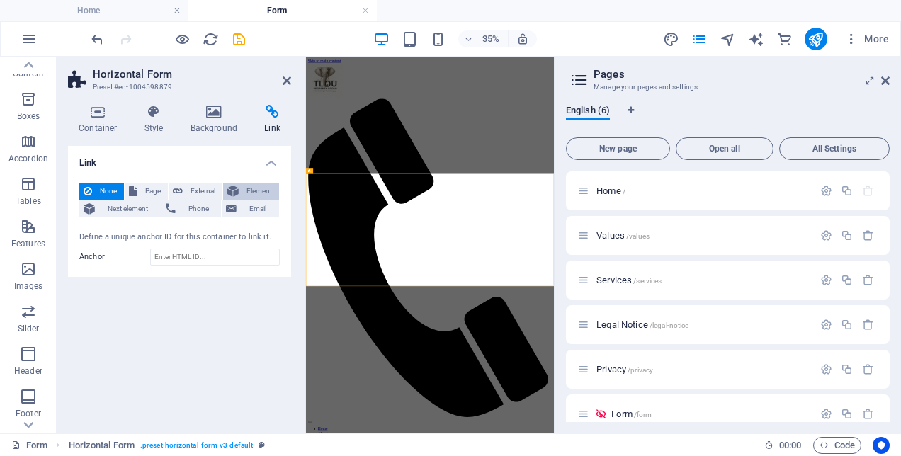
click at [248, 190] on span "Element" at bounding box center [259, 191] width 32 height 17
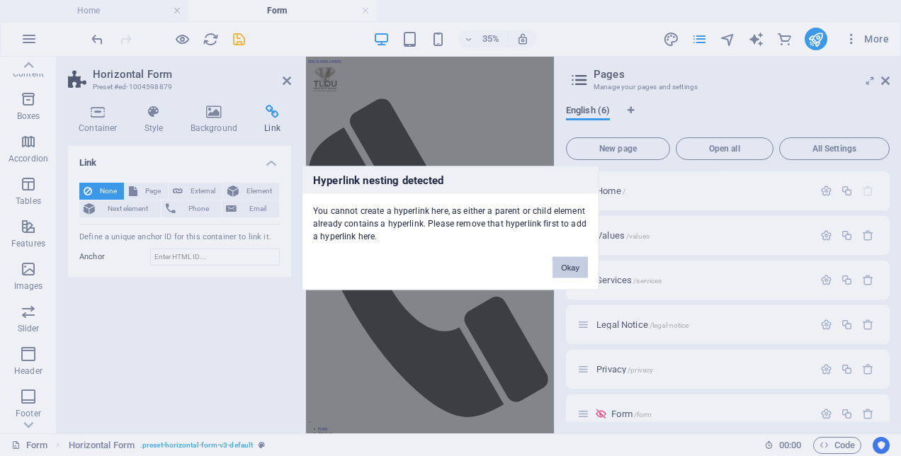
click at [567, 263] on button "Okay" at bounding box center [569, 267] width 35 height 21
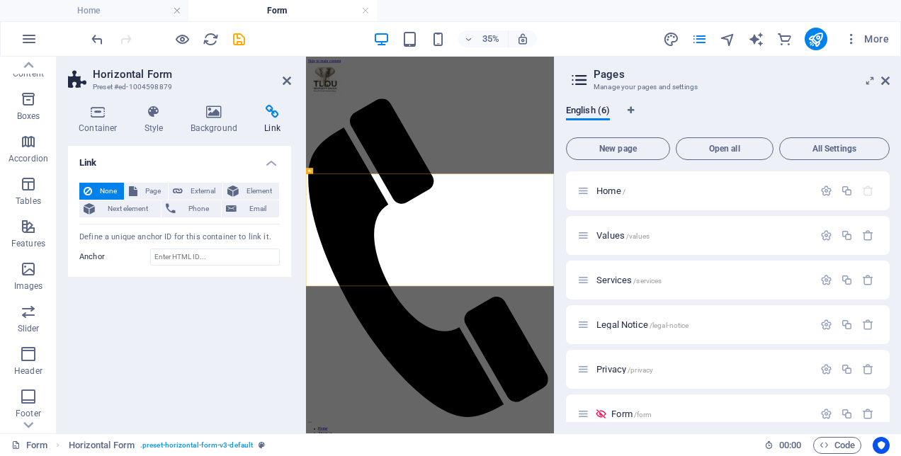
click at [273, 154] on h4 "Link" at bounding box center [179, 158] width 223 height 25
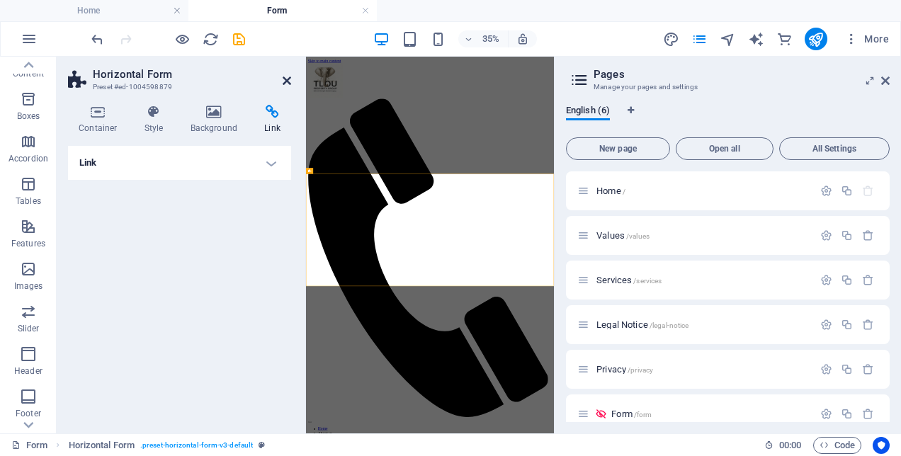
drag, startPoint x: 284, startPoint y: 79, endPoint x: 325, endPoint y: 31, distance: 62.8
click at [285, 79] on icon at bounding box center [287, 80] width 8 height 11
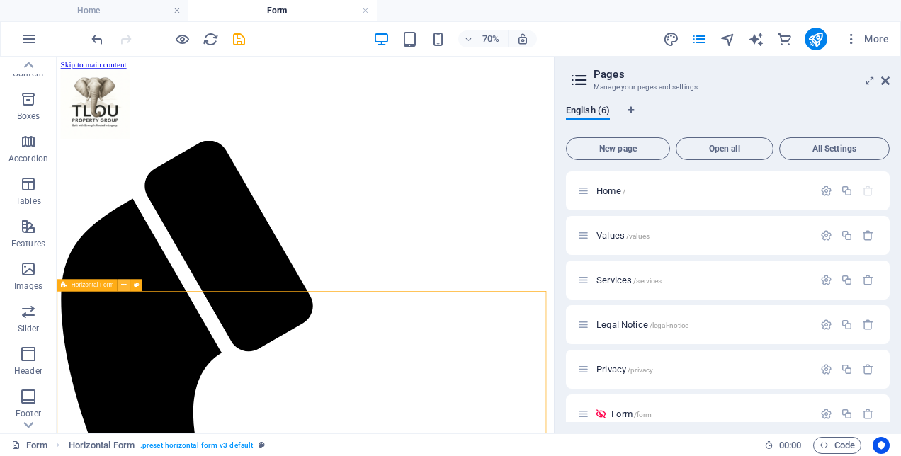
click at [123, 285] on icon at bounding box center [124, 285] width 6 height 11
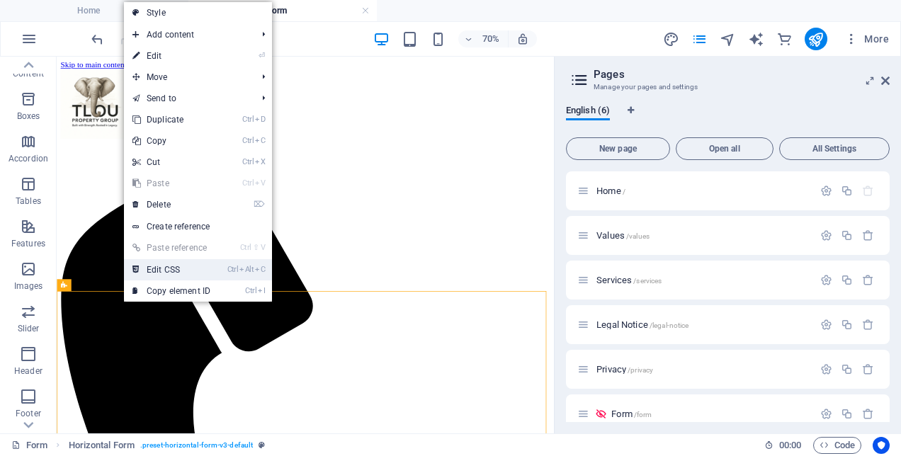
click at [164, 271] on link "Ctrl Alt C Edit CSS" at bounding box center [171, 269] width 95 height 21
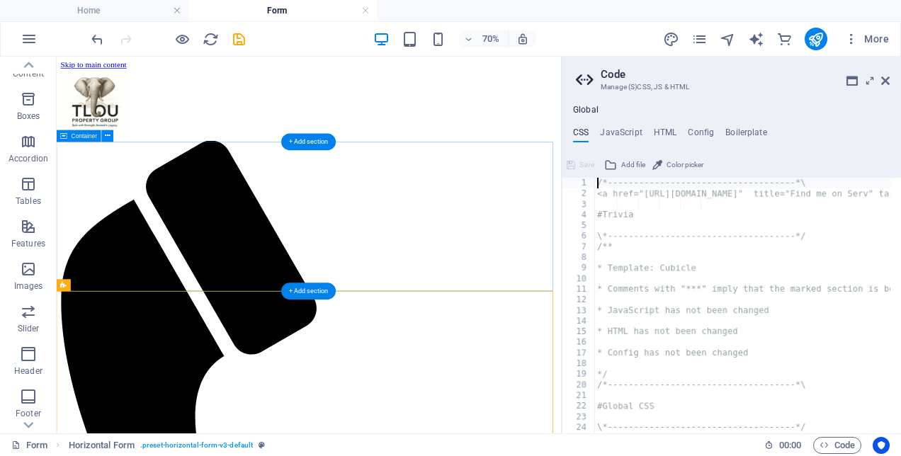
type textarea "@include horizontal-form-v3;"
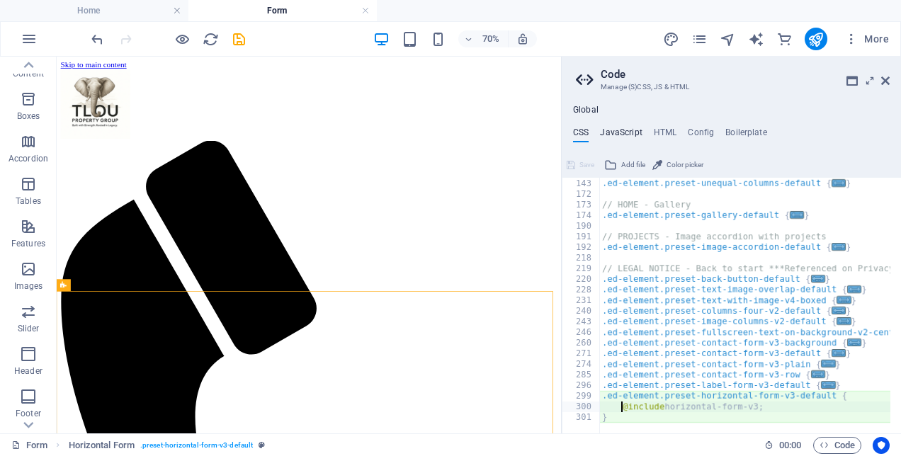
click at [627, 134] on h4 "JavaScript" at bounding box center [621, 135] width 42 height 16
type textarea "/* JS for preset "Menu V2" */"
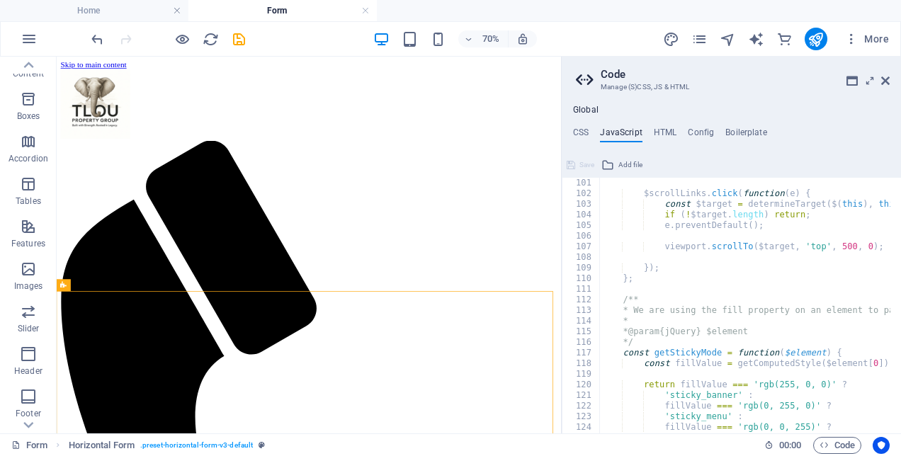
scroll to position [1147, 0]
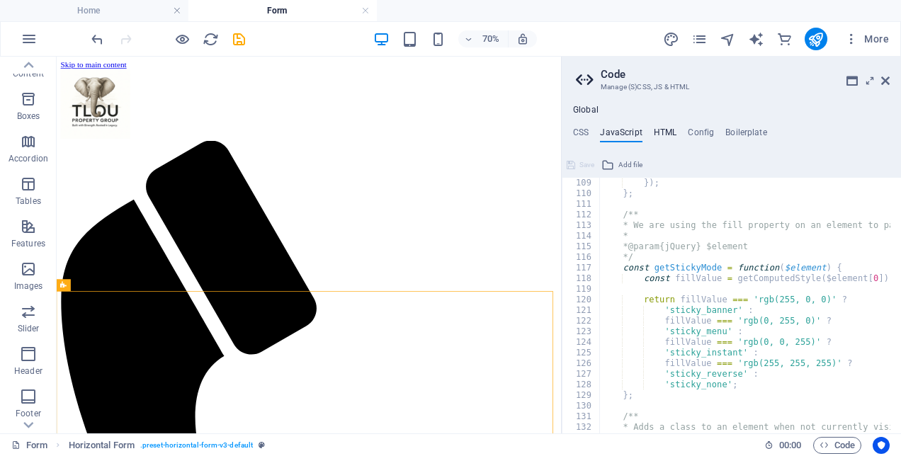
click at [664, 135] on h4 "HTML" at bounding box center [665, 135] width 23 height 16
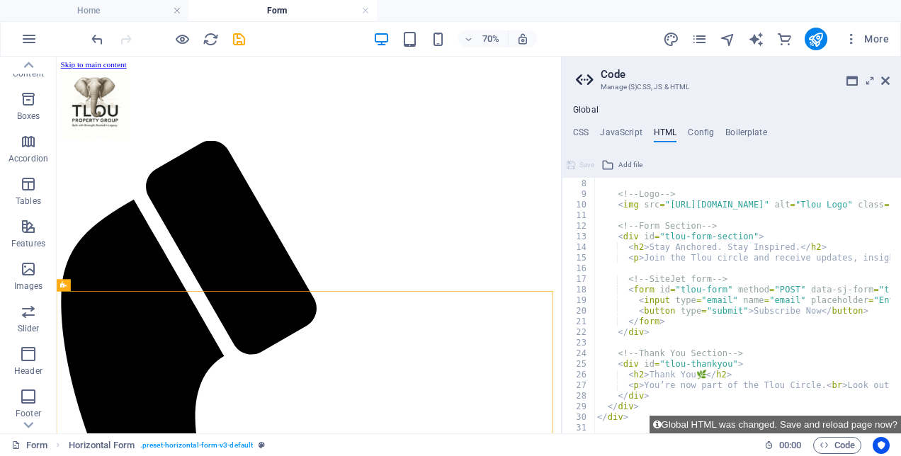
scroll to position [0, 0]
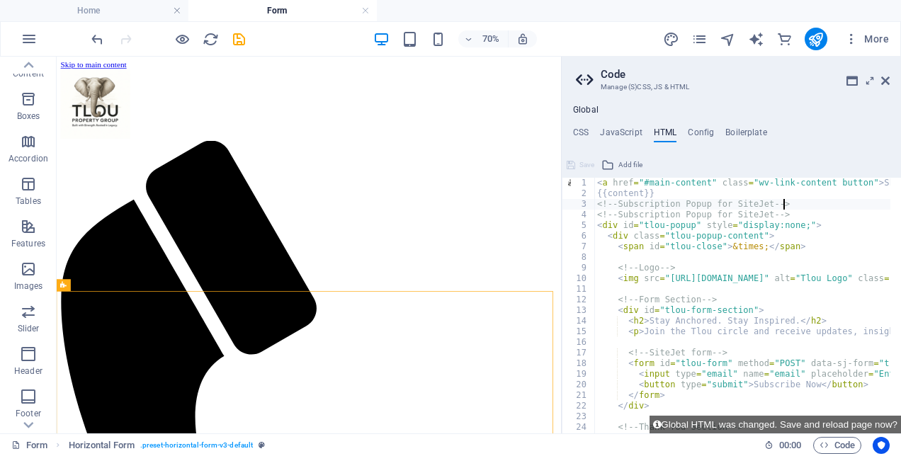
click at [805, 205] on div "< a href = "#main-content" class = "wv-link-content button" > Skip to main cont…" at bounding box center [866, 311] width 545 height 266
type textarea "<"
type textarea "{{content}}"
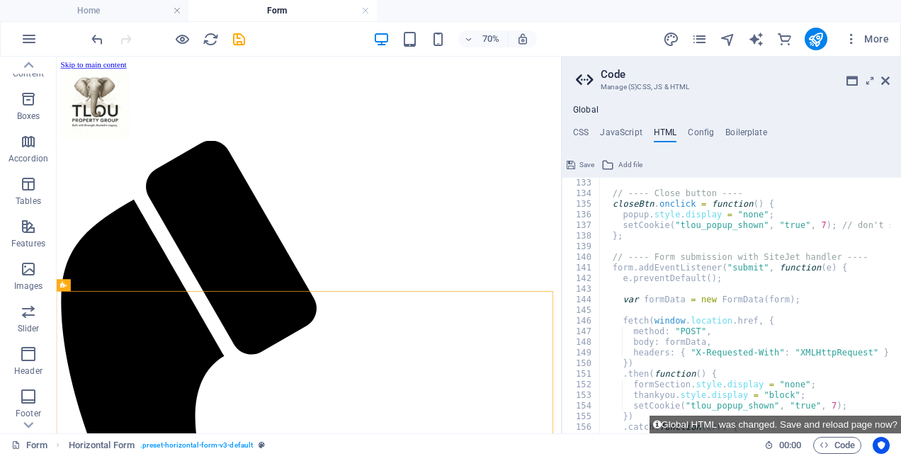
scroll to position [1487, 0]
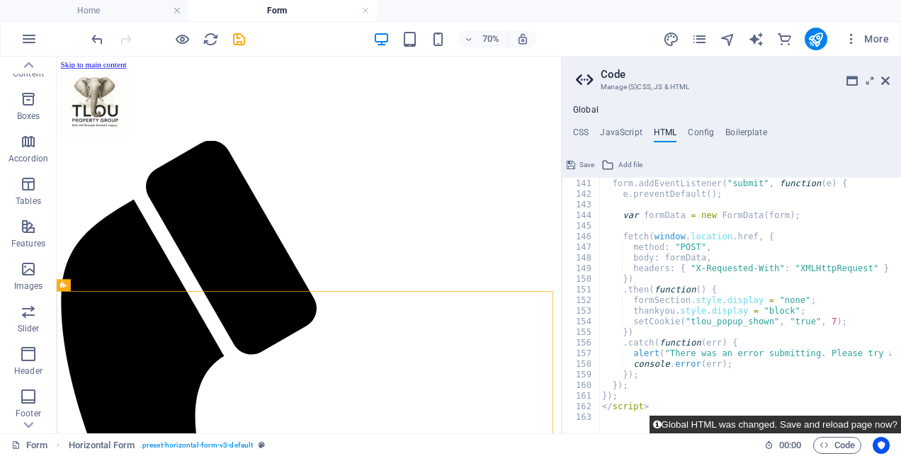
click at [797, 427] on button "Global HTML was changed. Save and reload page now?" at bounding box center [774, 425] width 251 height 18
checkbox input "false"
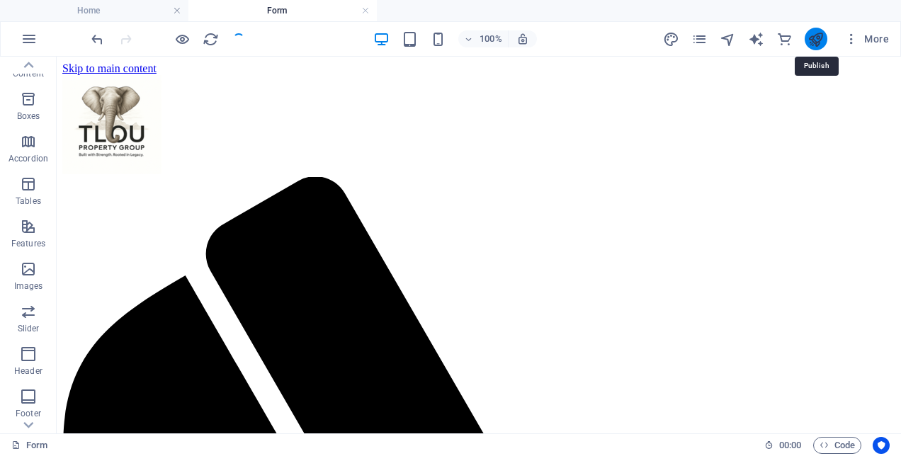
click at [820, 38] on icon "publish" at bounding box center [815, 39] width 16 height 16
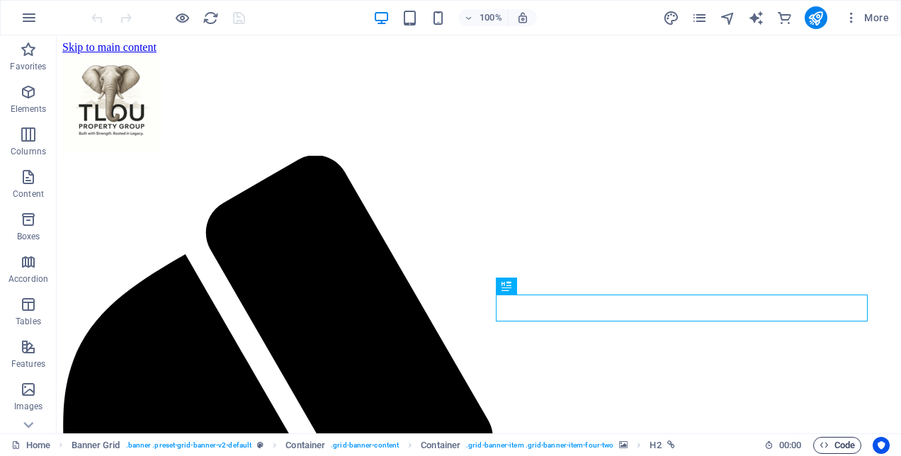
click at [846, 442] on span "Code" at bounding box center [836, 445] width 35 height 17
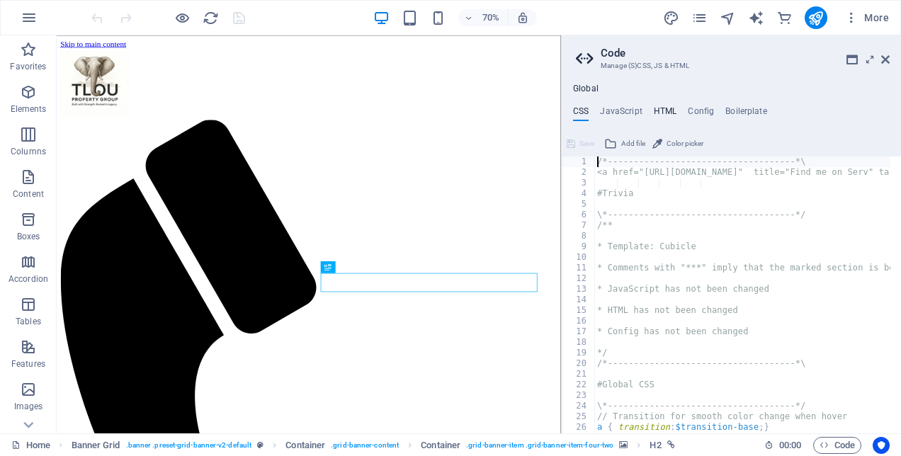
click at [660, 108] on h4 "HTML" at bounding box center [665, 114] width 23 height 16
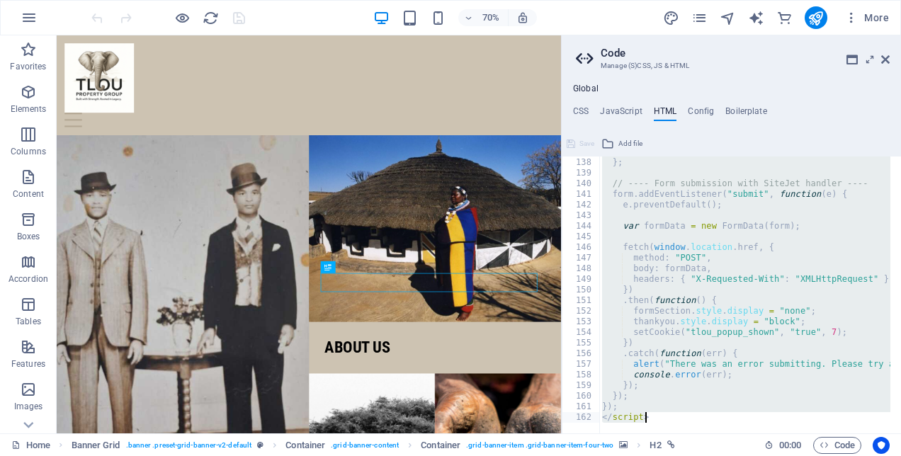
scroll to position [1455, 0]
drag, startPoint x: 597, startPoint y: 183, endPoint x: 792, endPoint y: 457, distance: 335.7
click at [792, 455] on html "Tlou Property Group Home Favorites Elements Columns Content Boxes Accordion Tab…" at bounding box center [450, 228] width 901 height 456
type textarea "}); </script>"
paste textarea
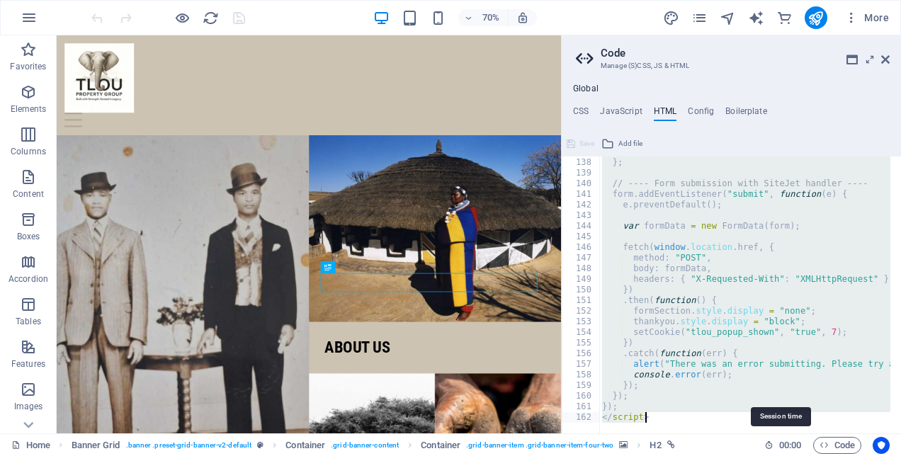
scroll to position [1093, 0]
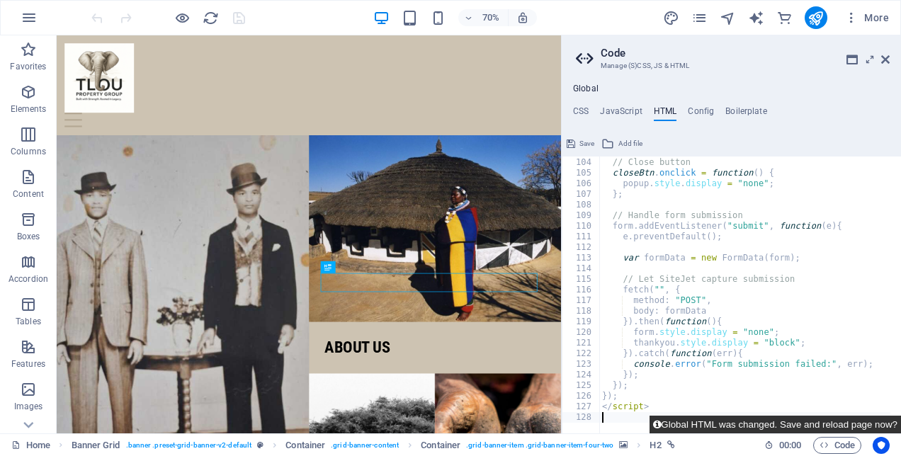
click at [714, 419] on button "Global HTML was changed. Save and reload page now?" at bounding box center [774, 425] width 251 height 18
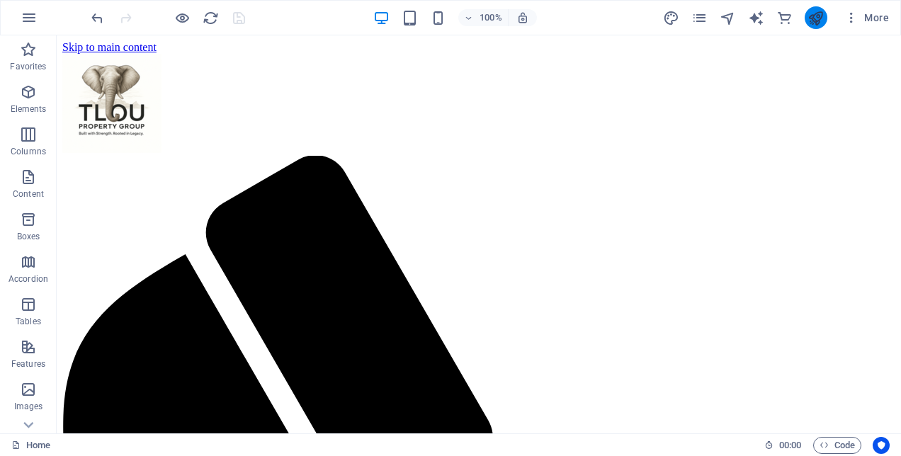
scroll to position [0, 0]
click at [813, 18] on icon "publish" at bounding box center [815, 18] width 16 height 16
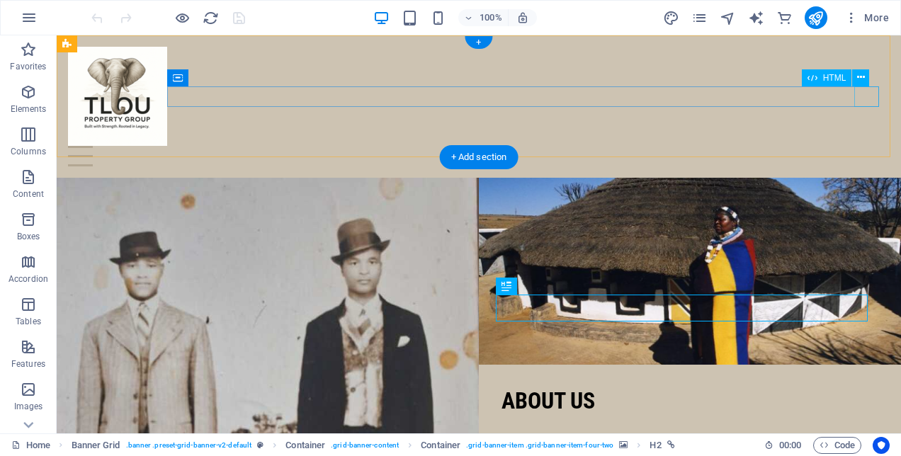
click at [870, 146] on div at bounding box center [479, 156] width 822 height 21
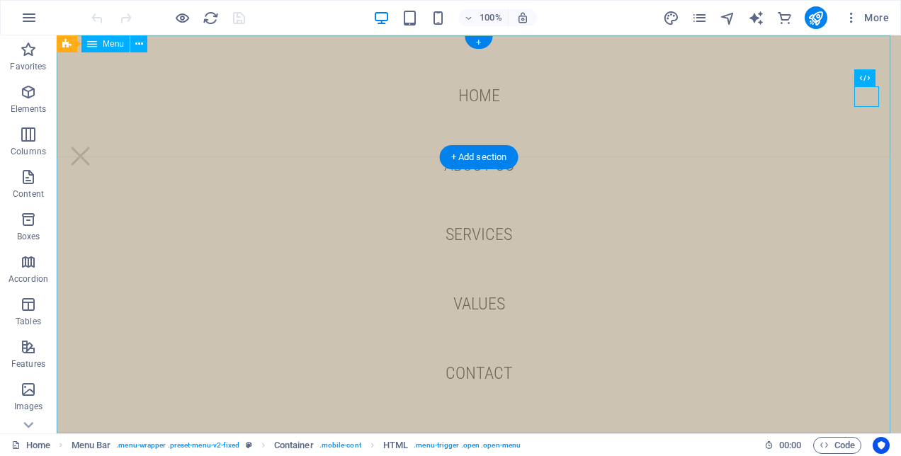
click at [477, 97] on nav "Home About us Services Values Contact" at bounding box center [479, 234] width 844 height 398
click at [465, 91] on nav "Home About us Services Values Contact" at bounding box center [479, 234] width 844 height 398
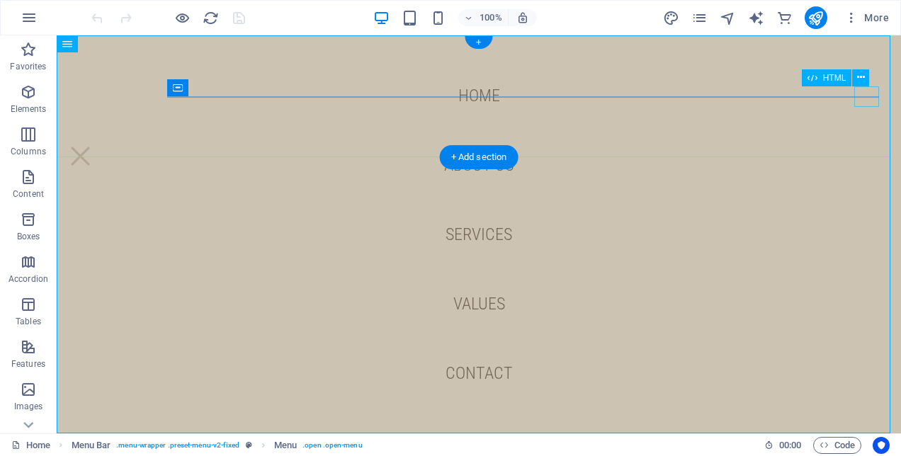
click at [93, 146] on div at bounding box center [80, 156] width 25 height 21
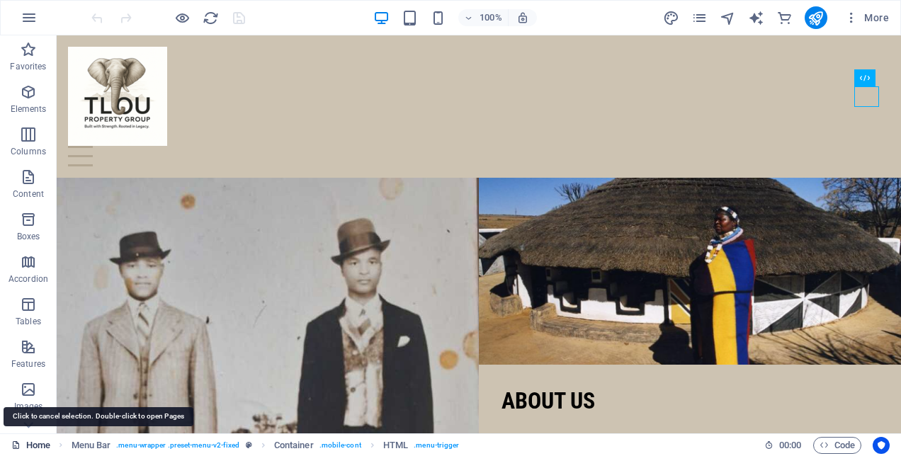
click at [40, 450] on link "Home" at bounding box center [30, 445] width 39 height 17
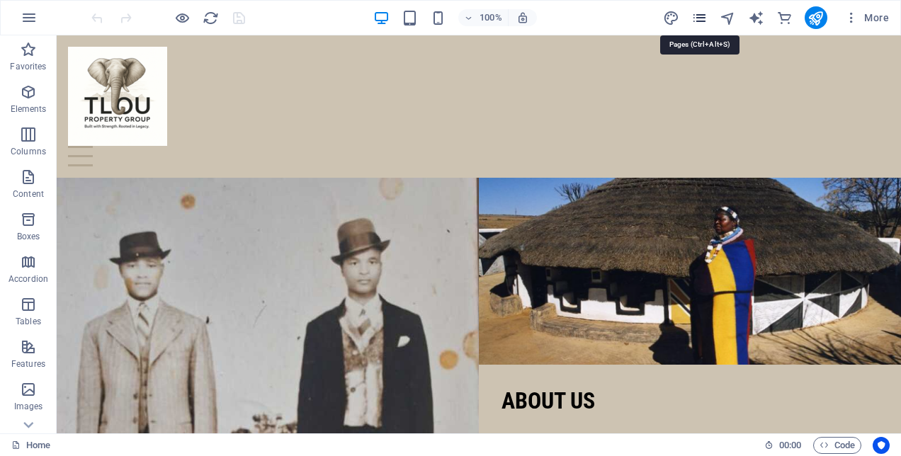
click at [693, 20] on icon "pages" at bounding box center [699, 18] width 16 height 16
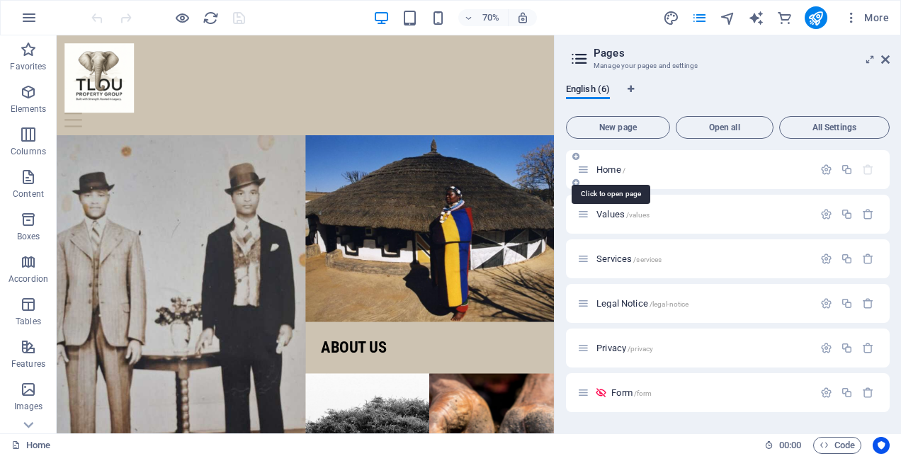
click at [607, 172] on span "Home /" at bounding box center [610, 169] width 29 height 11
click at [574, 181] on icon at bounding box center [575, 182] width 7 height 8
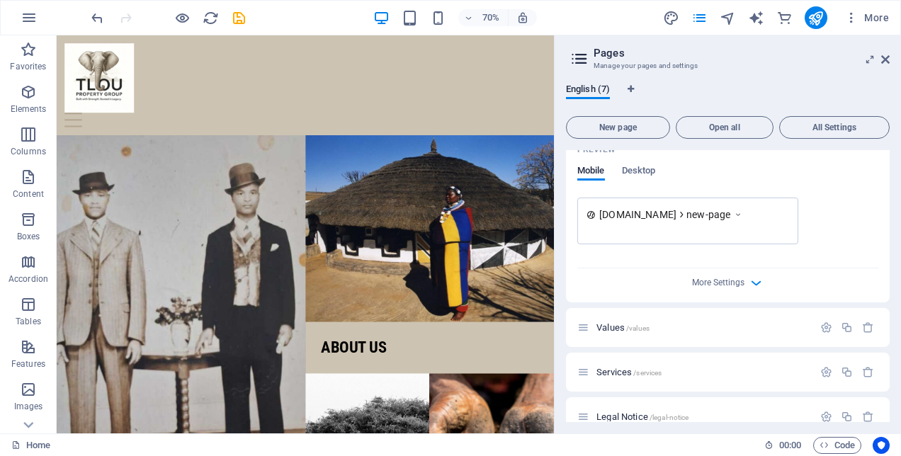
scroll to position [496, 0]
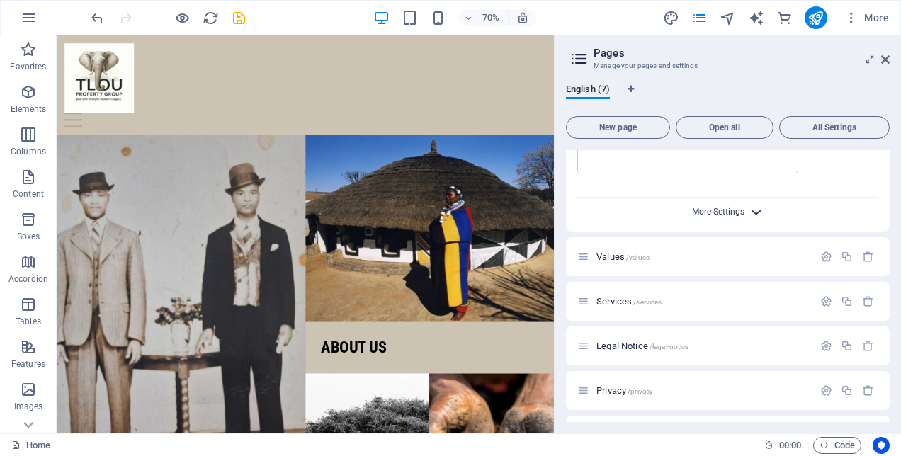
click at [737, 207] on span "More Settings" at bounding box center [718, 212] width 52 height 10
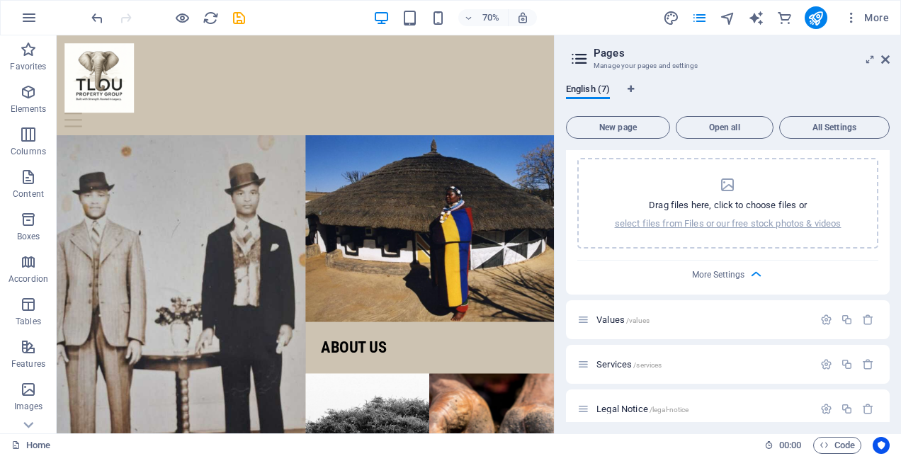
scroll to position [637, 0]
click at [819, 126] on span "All Settings" at bounding box center [834, 127] width 98 height 8
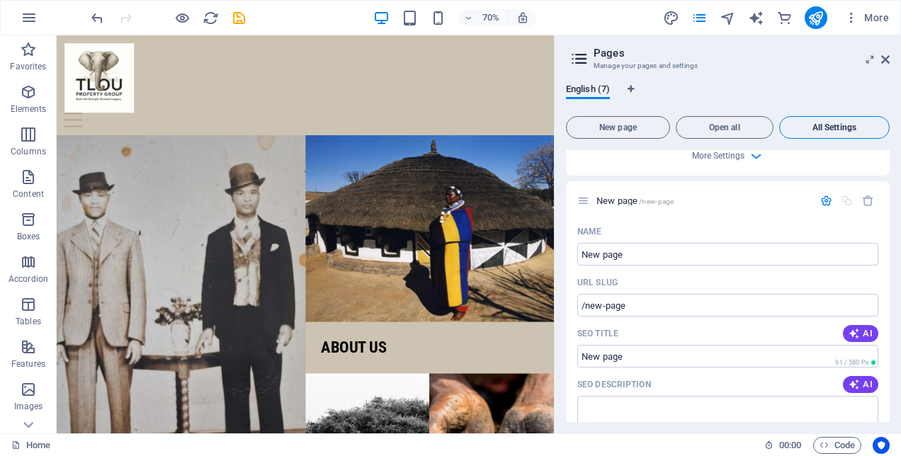
scroll to position [3811, 0]
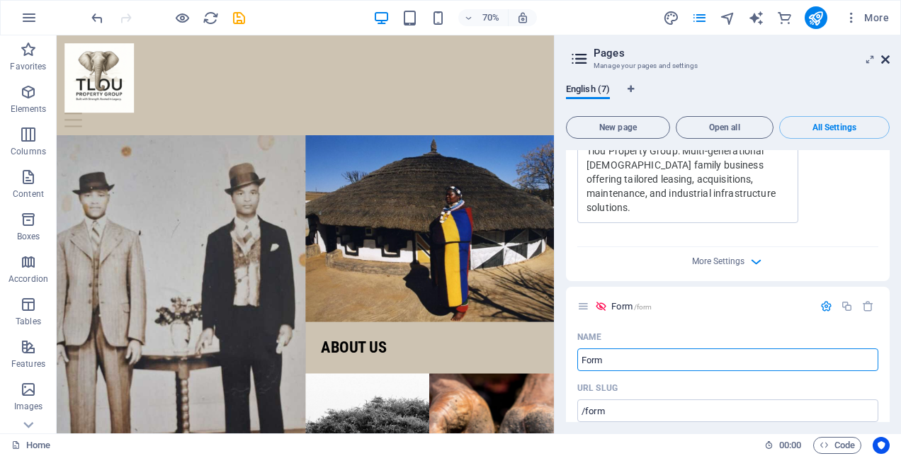
click at [884, 55] on icon at bounding box center [885, 59] width 8 height 11
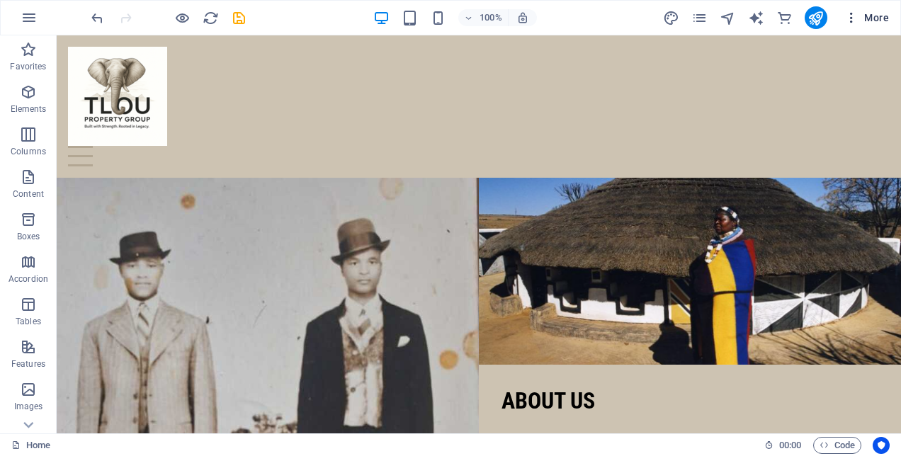
click at [856, 20] on icon "button" at bounding box center [851, 18] width 14 height 14
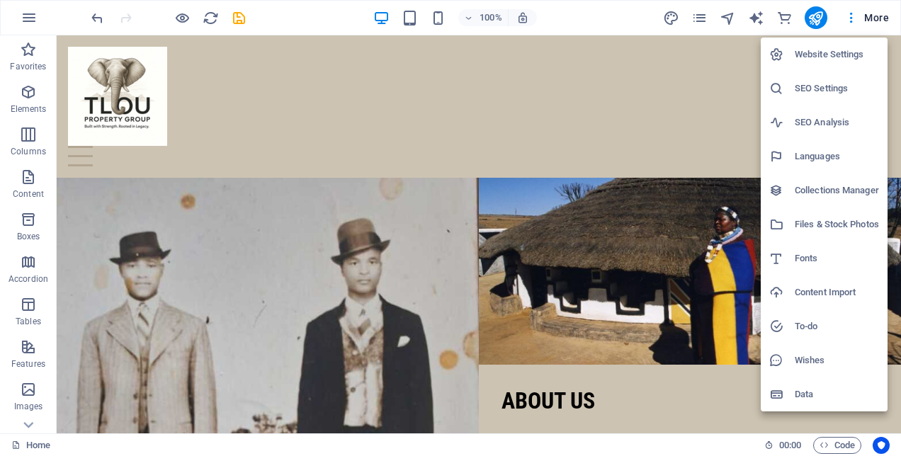
click at [841, 58] on h6 "Website Settings" at bounding box center [837, 54] width 84 height 17
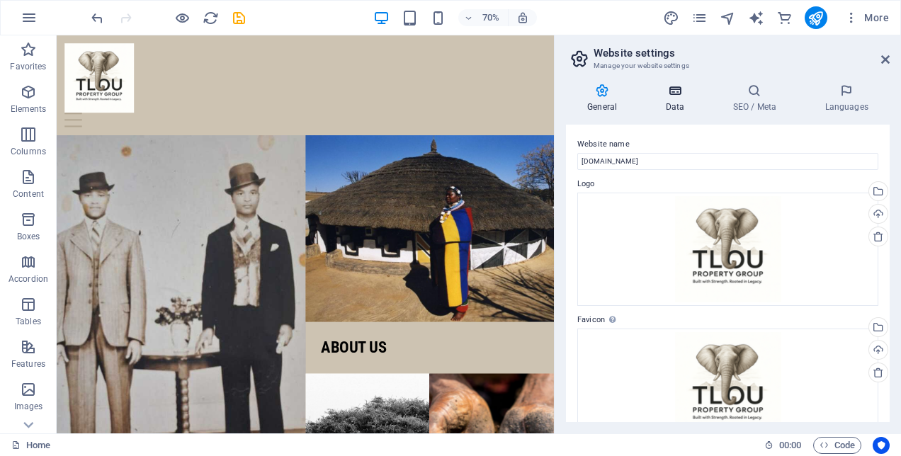
click at [679, 95] on icon at bounding box center [675, 91] width 62 height 14
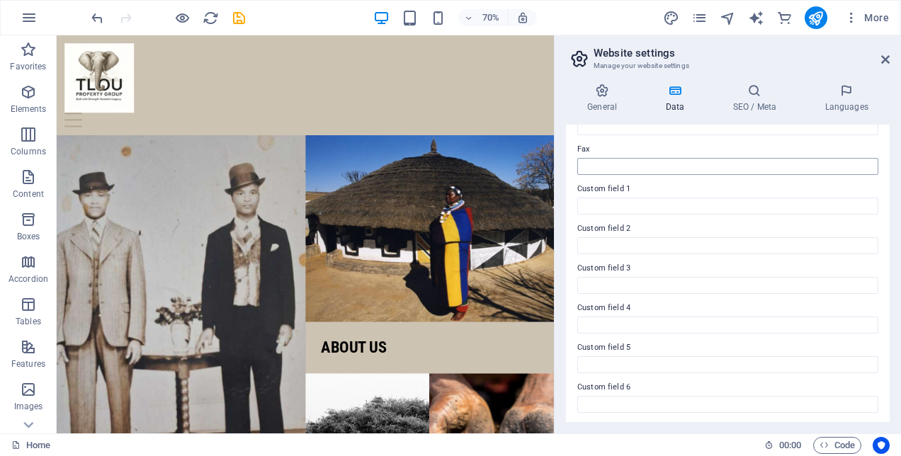
scroll to position [382, 0]
click at [745, 91] on icon at bounding box center [754, 91] width 86 height 14
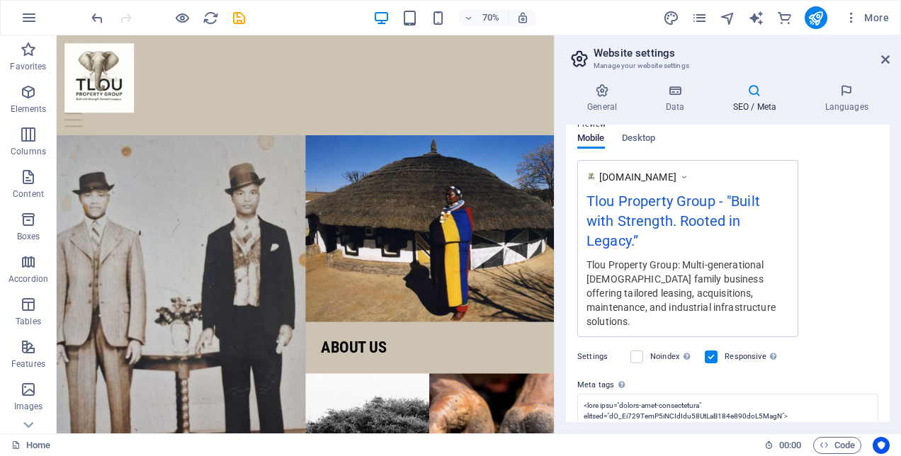
scroll to position [304, 0]
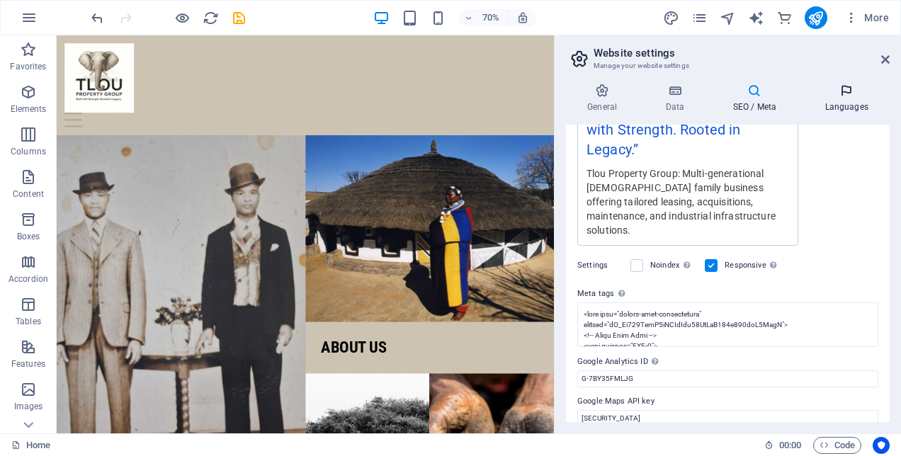
click at [832, 90] on icon at bounding box center [846, 91] width 86 height 14
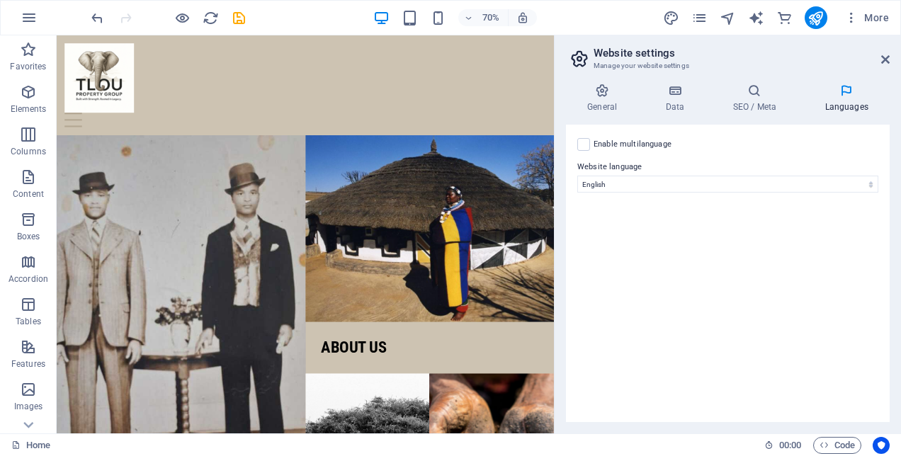
click at [895, 52] on aside "Website settings Manage your website settings General Data SEO / Meta Languages…" at bounding box center [727, 234] width 347 height 398
click at [848, 14] on icon "button" at bounding box center [851, 18] width 14 height 14
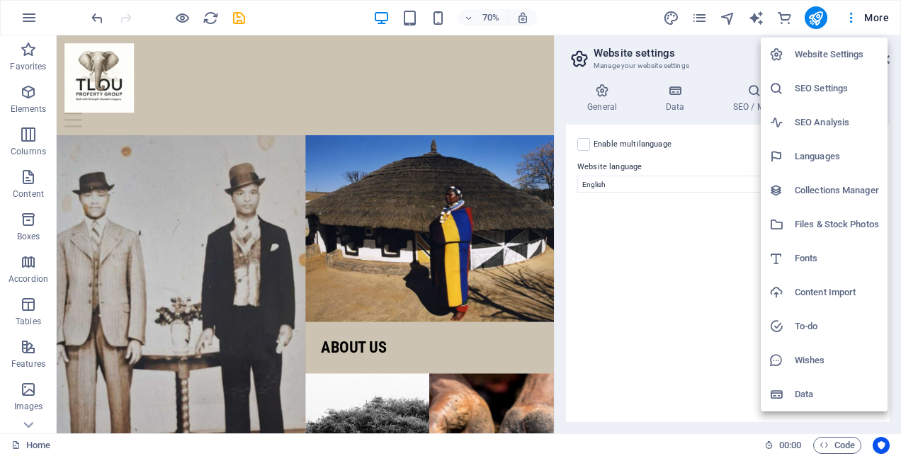
click at [853, 82] on h6 "SEO Settings" at bounding box center [837, 88] width 84 height 17
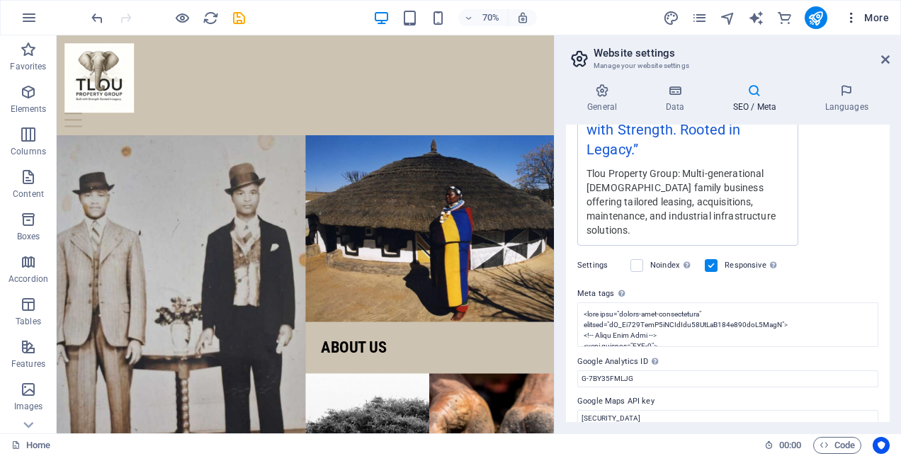
click at [853, 23] on icon "button" at bounding box center [851, 18] width 14 height 14
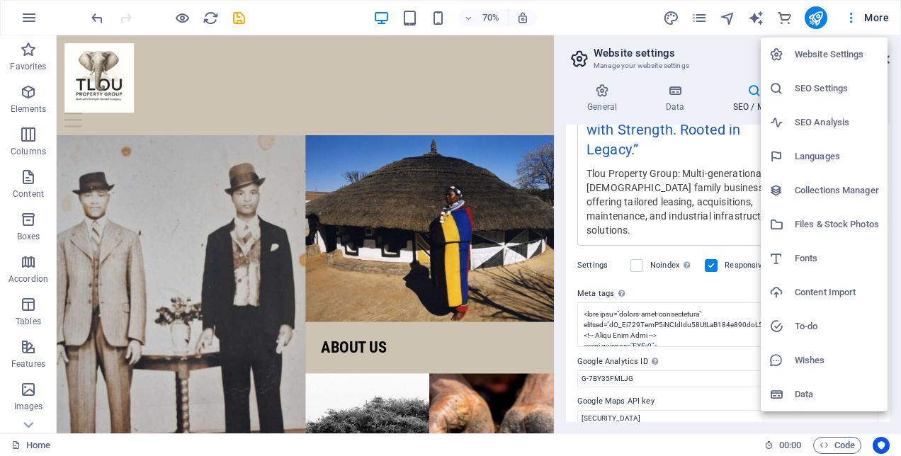
click at [798, 394] on h6 "Data" at bounding box center [837, 394] width 84 height 17
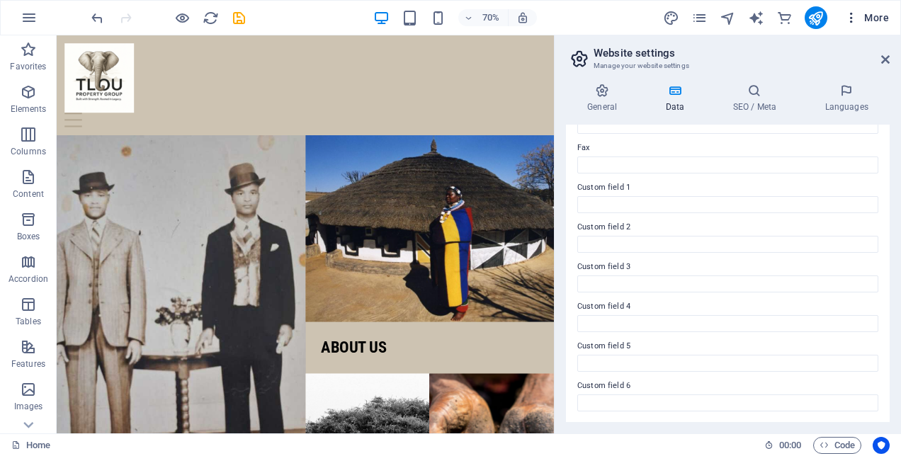
click at [846, 12] on icon "button" at bounding box center [851, 18] width 14 height 14
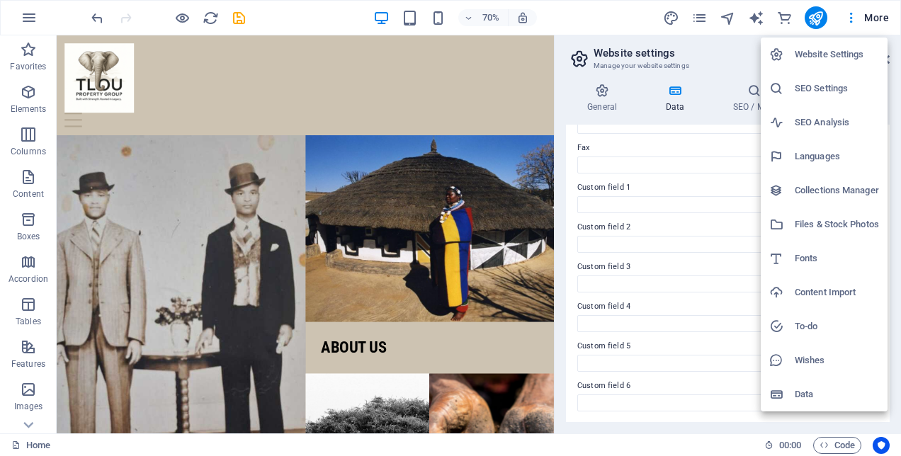
click at [803, 226] on h6 "Files & Stock Photos" at bounding box center [837, 224] width 84 height 17
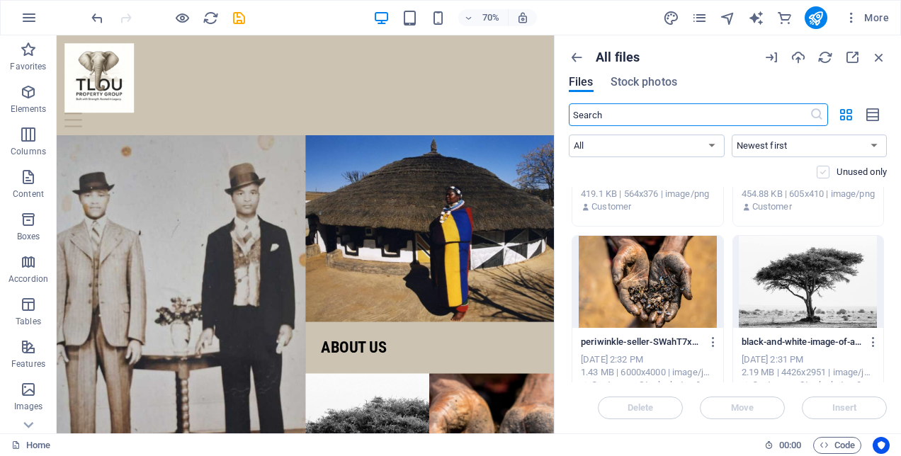
scroll to position [1156, 0]
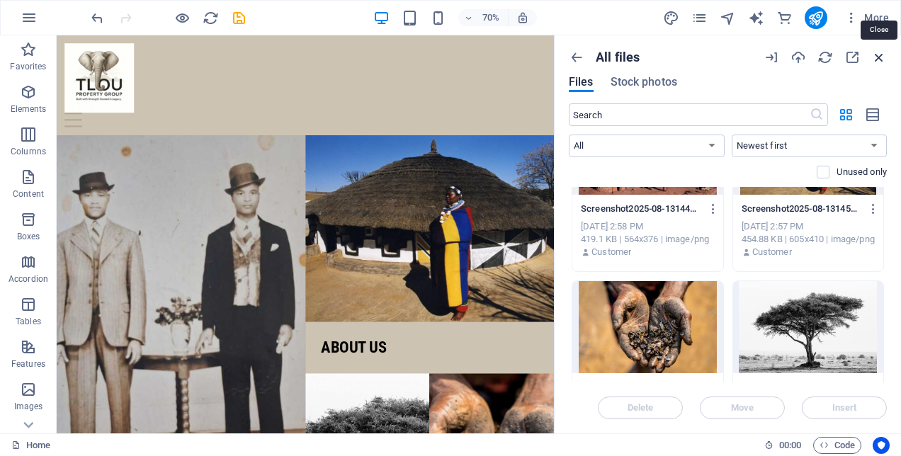
click at [885, 59] on icon "button" at bounding box center [879, 58] width 16 height 16
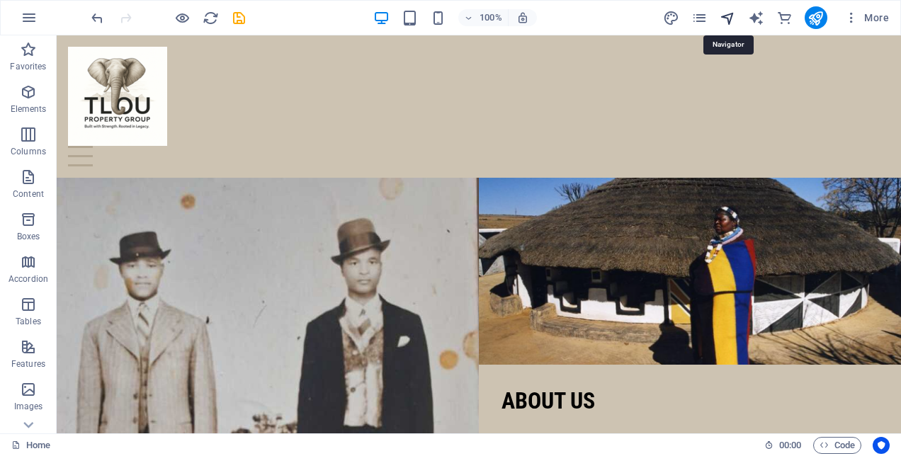
click at [722, 15] on icon "navigator" at bounding box center [728, 18] width 16 height 16
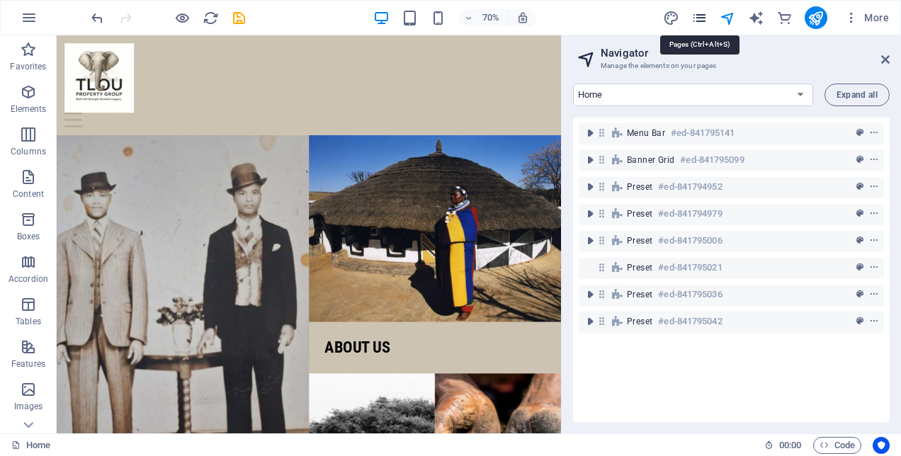
click at [703, 16] on icon "pages" at bounding box center [699, 18] width 16 height 16
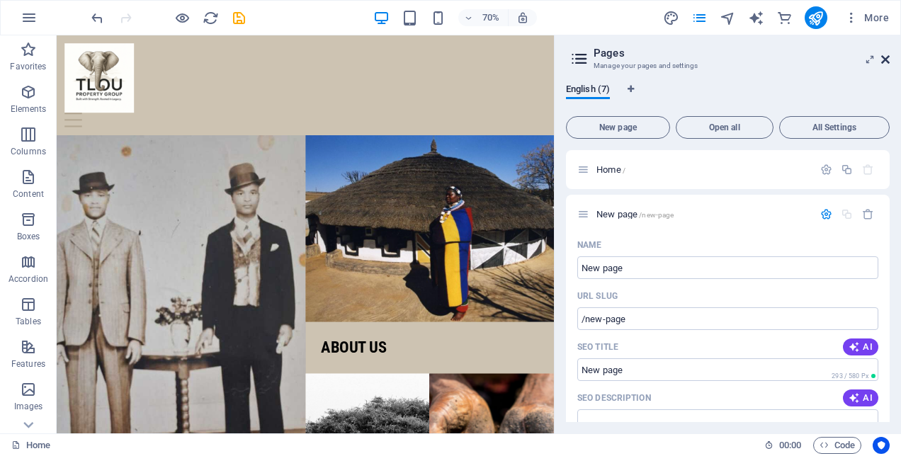
click at [885, 55] on icon at bounding box center [885, 59] width 8 height 11
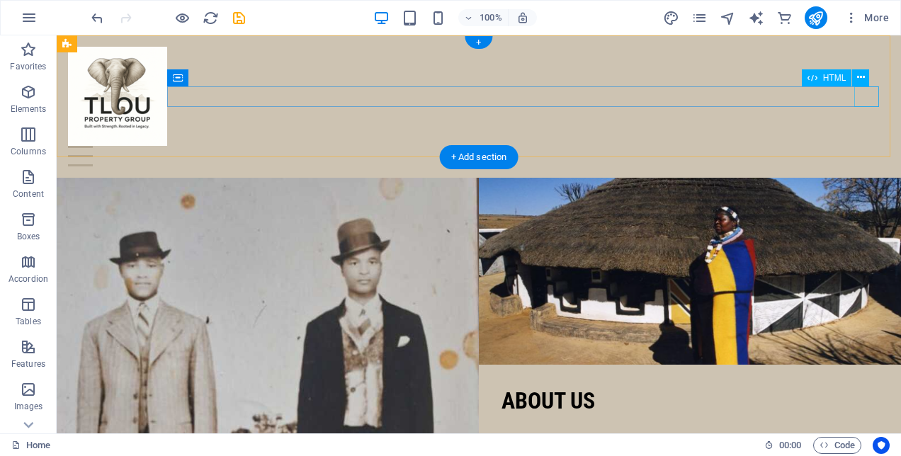
click at [870, 146] on div at bounding box center [479, 156] width 822 height 21
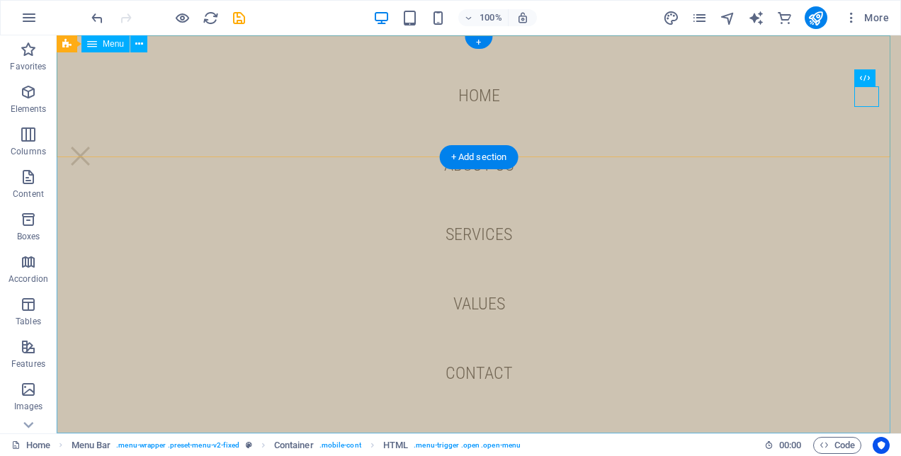
click at [471, 237] on nav "Home About us Services Values Contact" at bounding box center [479, 234] width 844 height 398
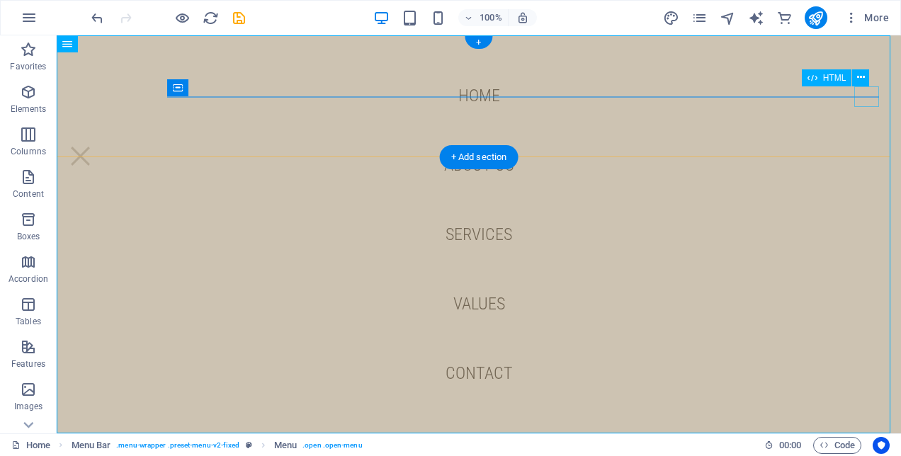
click at [93, 146] on div at bounding box center [80, 156] width 25 height 21
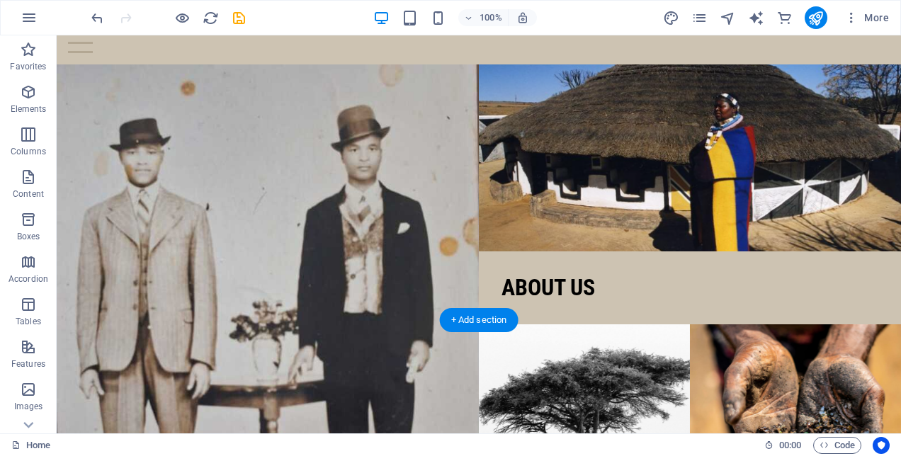
scroll to position [71, 0]
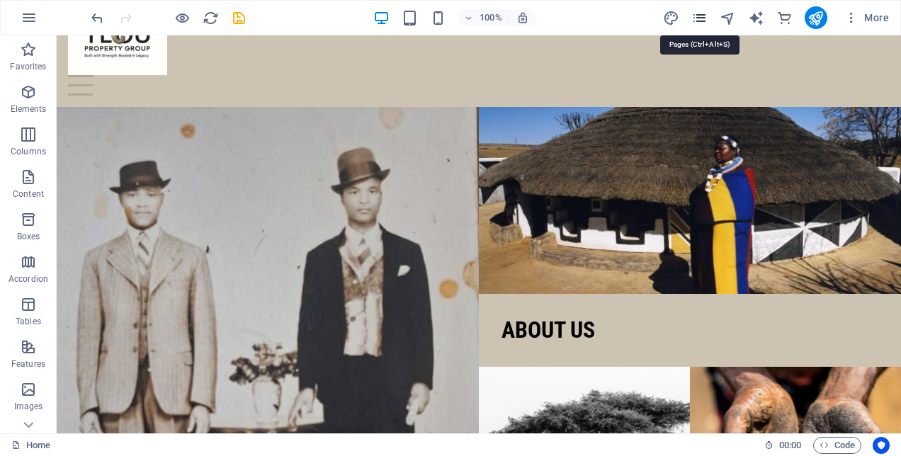
click at [698, 12] on icon "pages" at bounding box center [699, 18] width 16 height 16
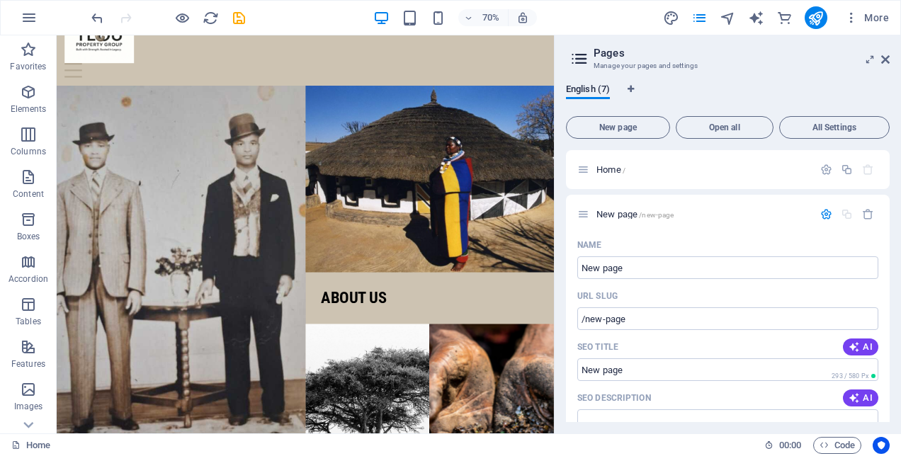
click at [586, 62] on icon at bounding box center [579, 59] width 21 height 20
click at [615, 213] on span "New page /new-page" at bounding box center [634, 214] width 77 height 11
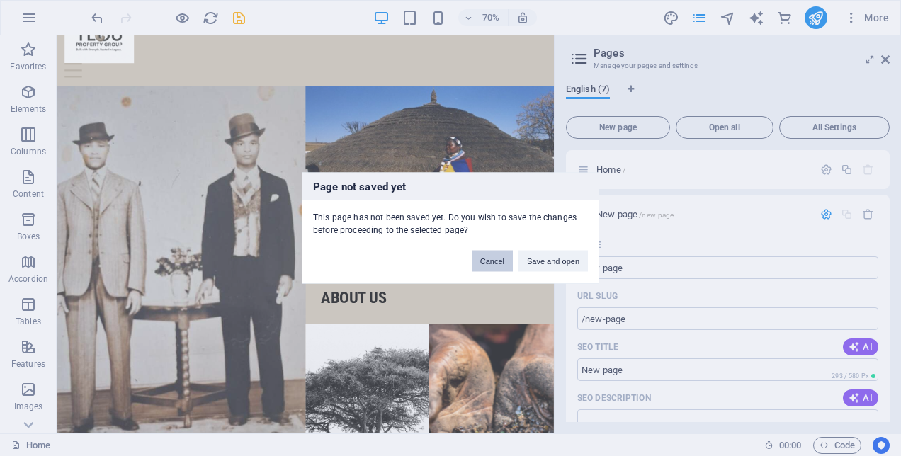
click at [486, 262] on button "Cancel" at bounding box center [492, 261] width 41 height 21
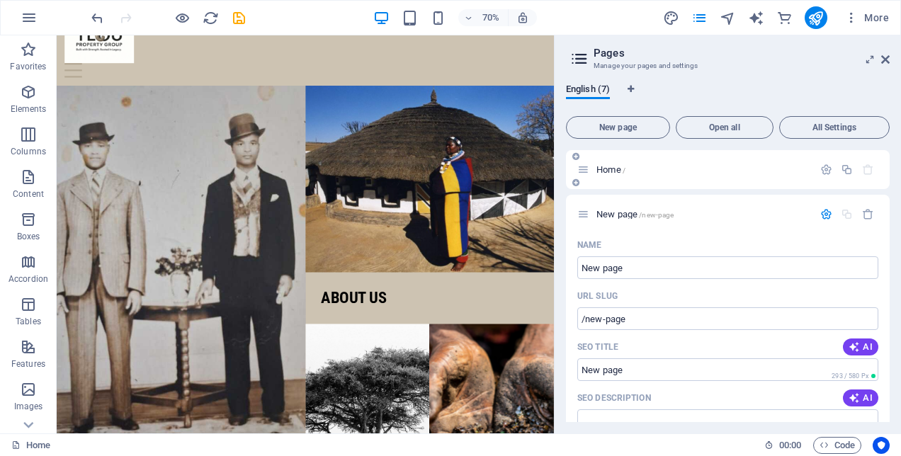
click at [580, 169] on icon at bounding box center [583, 170] width 12 height 12
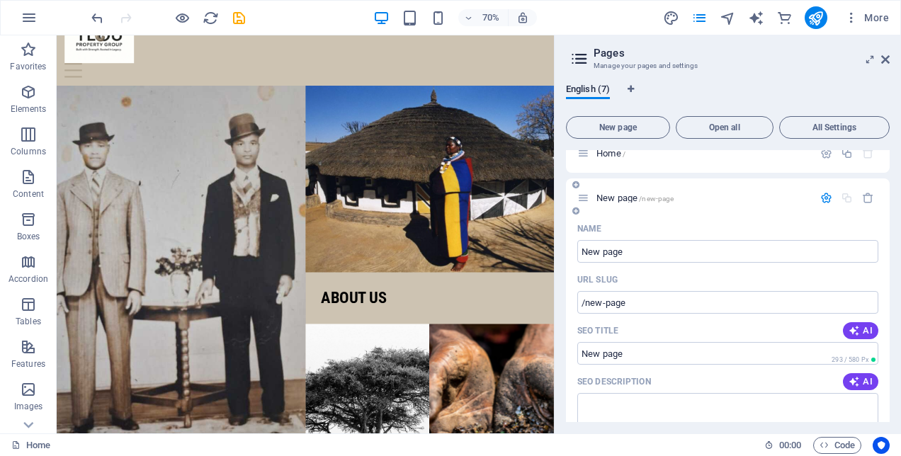
scroll to position [0, 0]
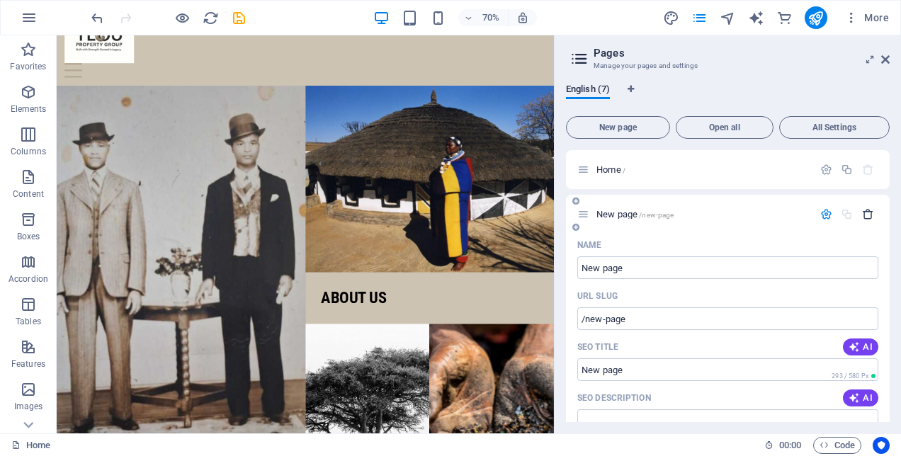
click at [864, 217] on icon "button" at bounding box center [868, 214] width 12 height 12
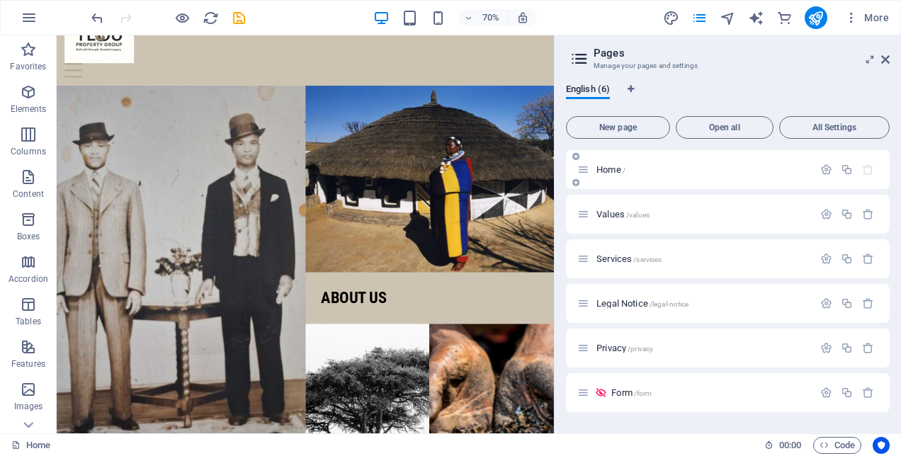
click at [607, 173] on span "Home /" at bounding box center [610, 169] width 29 height 11
click at [618, 211] on span "Values /values" at bounding box center [622, 214] width 53 height 11
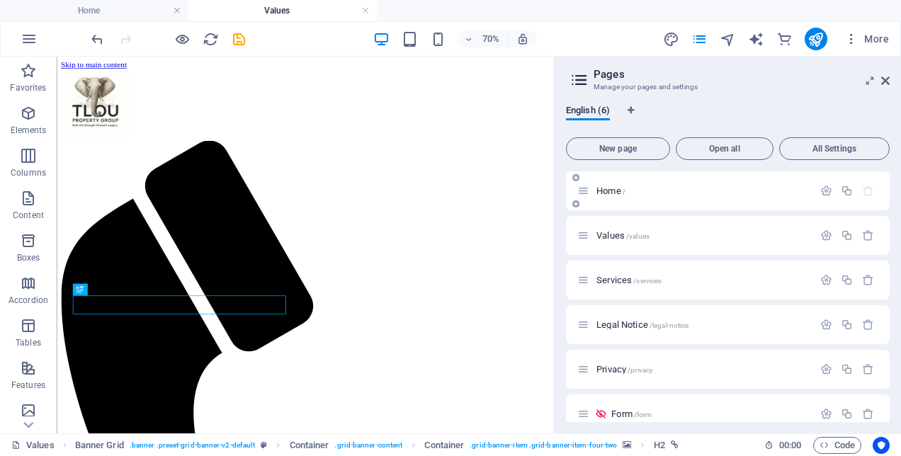
click at [614, 188] on span "Home /" at bounding box center [610, 191] width 29 height 11
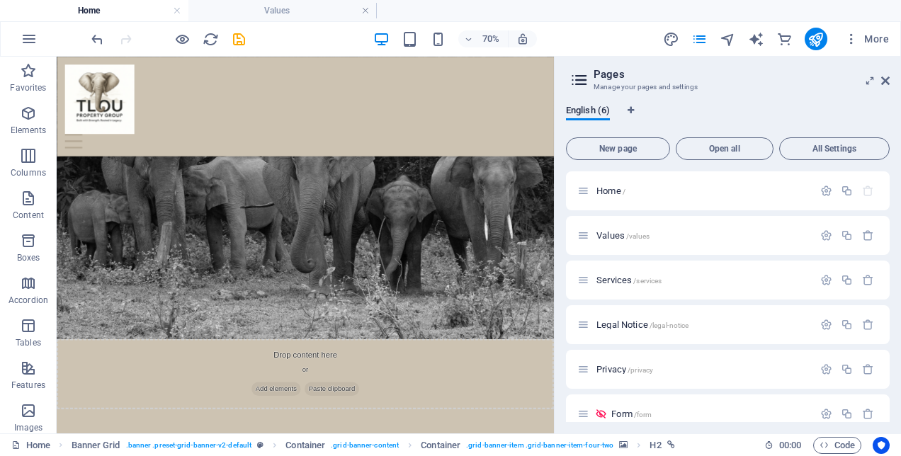
scroll to position [1771, 0]
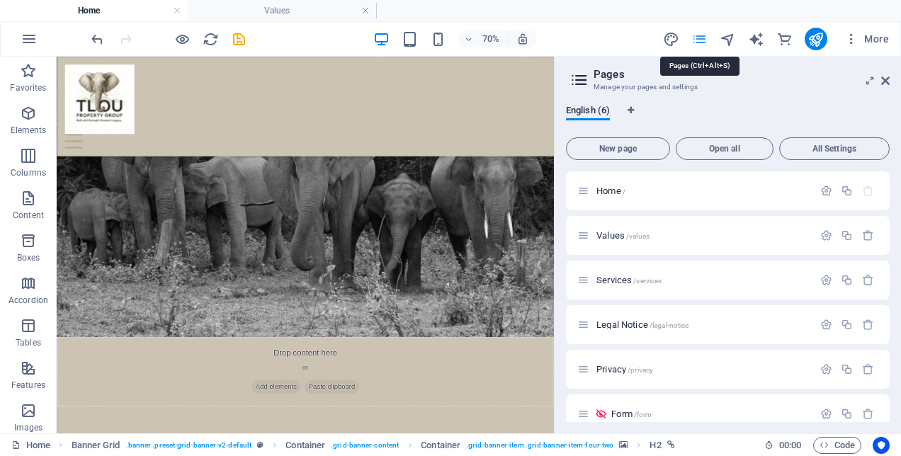
click at [696, 38] on icon "pages" at bounding box center [699, 39] width 16 height 16
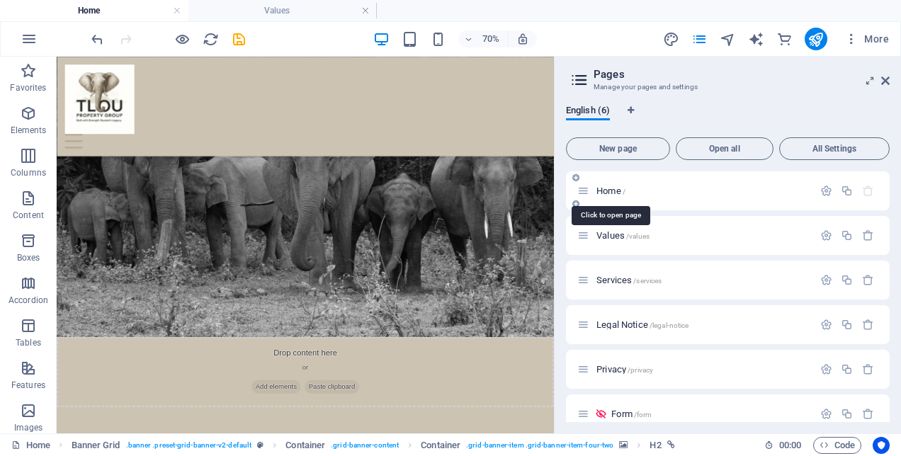
click at [603, 189] on span "Home /" at bounding box center [610, 191] width 29 height 11
click at [890, 80] on aside "Pages Manage your pages and settings English (6) New page Open all All Settings…" at bounding box center [727, 245] width 347 height 377
click at [879, 81] on header "Pages Manage your pages and settings" at bounding box center [729, 75] width 321 height 37
click at [884, 76] on icon at bounding box center [885, 80] width 8 height 11
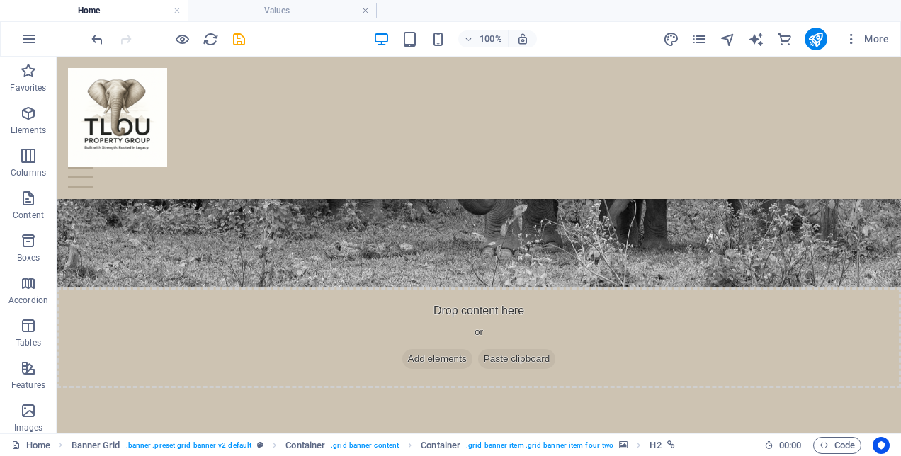
scroll to position [1568, 0]
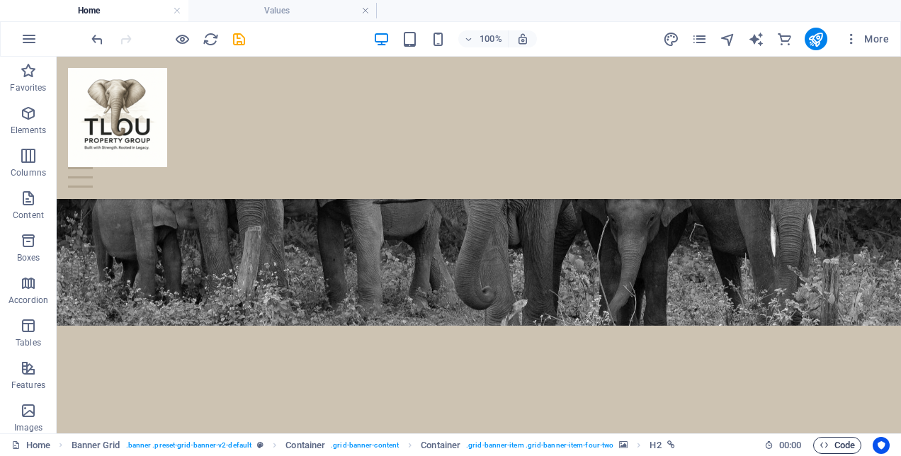
click at [836, 446] on span "Code" at bounding box center [836, 445] width 35 height 17
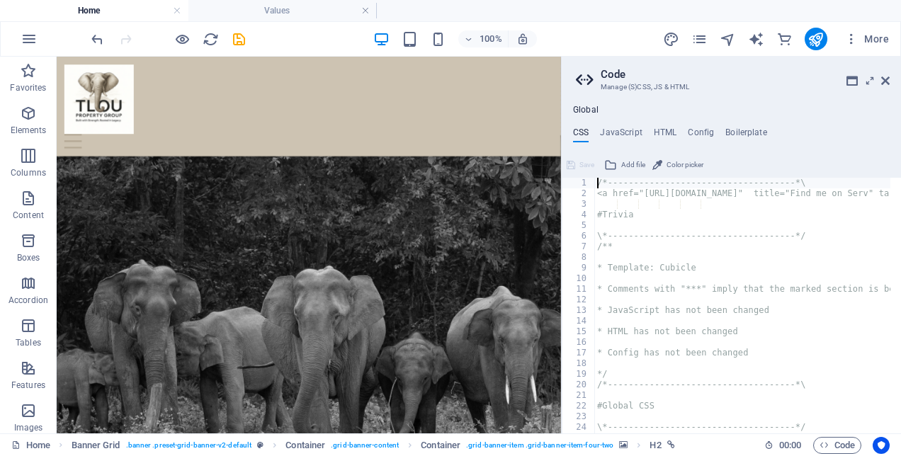
scroll to position [1771, 0]
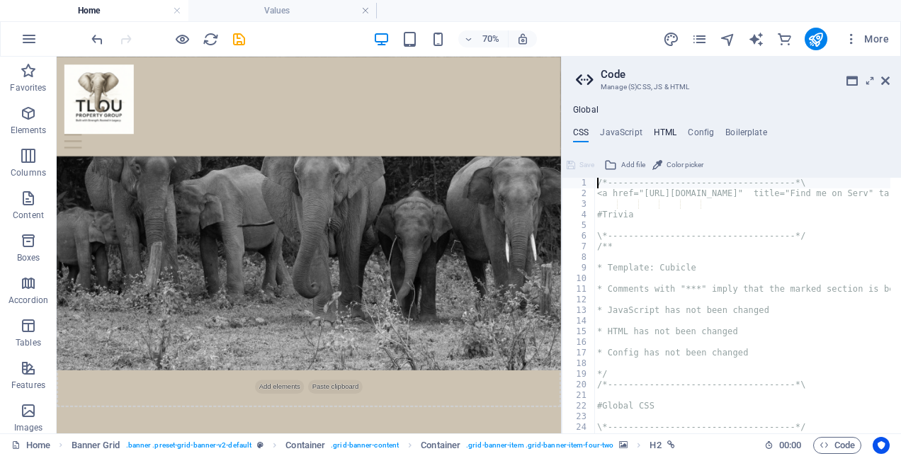
click at [656, 129] on h4 "HTML" at bounding box center [665, 135] width 23 height 16
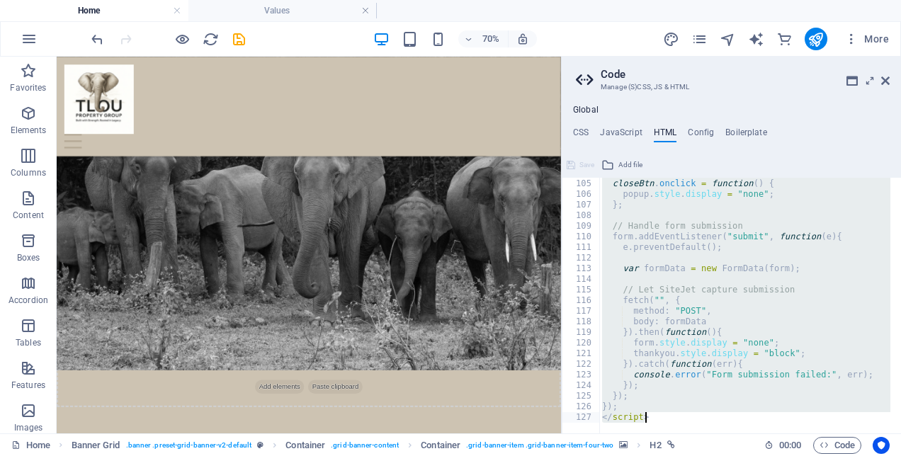
scroll to position [1104, 0]
drag, startPoint x: 596, startPoint y: 202, endPoint x: 797, endPoint y: 492, distance: 353.6
click at [797, 455] on html "Tlou Property Group Home Values Favorites Elements Columns Content Boxes Accord…" at bounding box center [450, 228] width 901 height 456
type textarea "}); </script>"
paste textarea
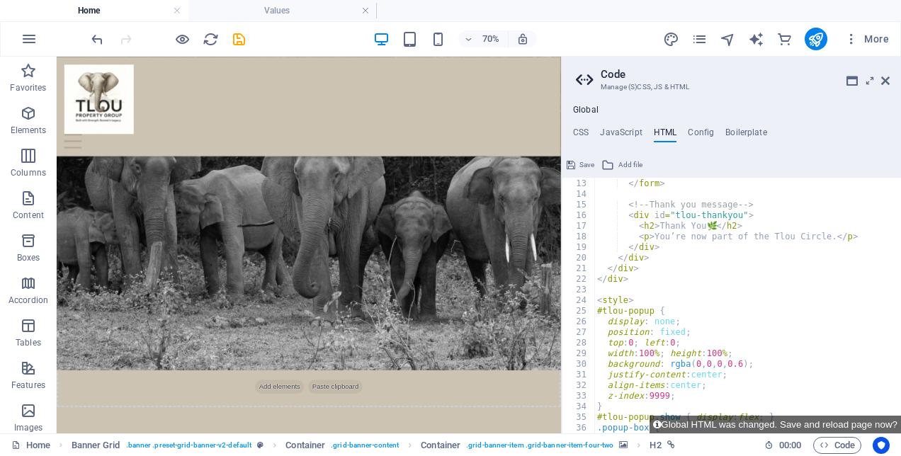
scroll to position [0, 0]
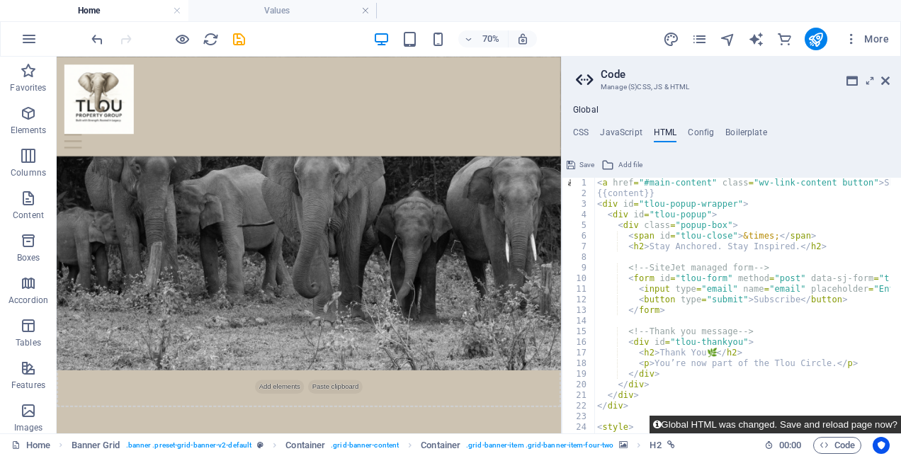
click at [705, 426] on button "Global HTML was changed. Save and reload page now?" at bounding box center [774, 425] width 251 height 18
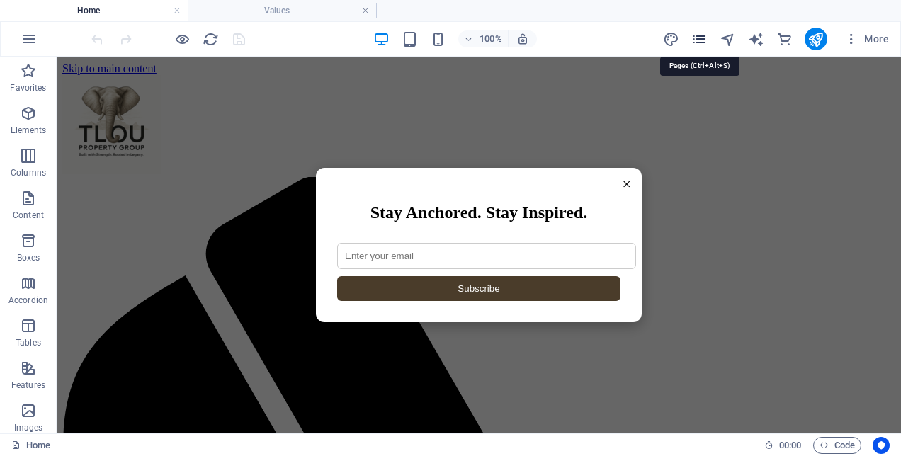
click at [703, 34] on icon "pages" at bounding box center [699, 39] width 16 height 16
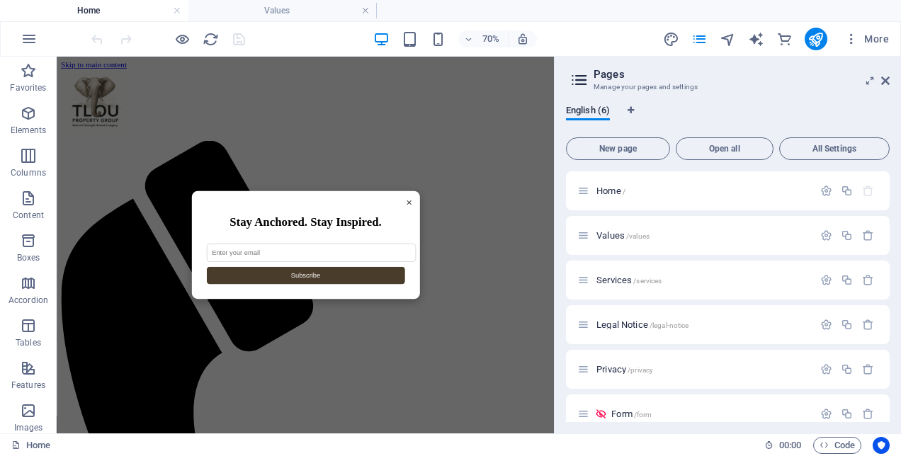
click at [434, 284] on h2 "Stay Anchored. Stay Inspired." at bounding box center [412, 293] width 283 height 19
click at [450, 249] on div "× Stay Anchored. Stay Inspired. Subscribe Thank You 🌿 You’re now part of the Tl…" at bounding box center [412, 326] width 326 height 155
click at [586, 192] on icon at bounding box center [583, 191] width 12 height 12
click at [574, 186] on div "Home /" at bounding box center [728, 190] width 324 height 39
click at [605, 192] on span "Home /" at bounding box center [610, 191] width 29 height 11
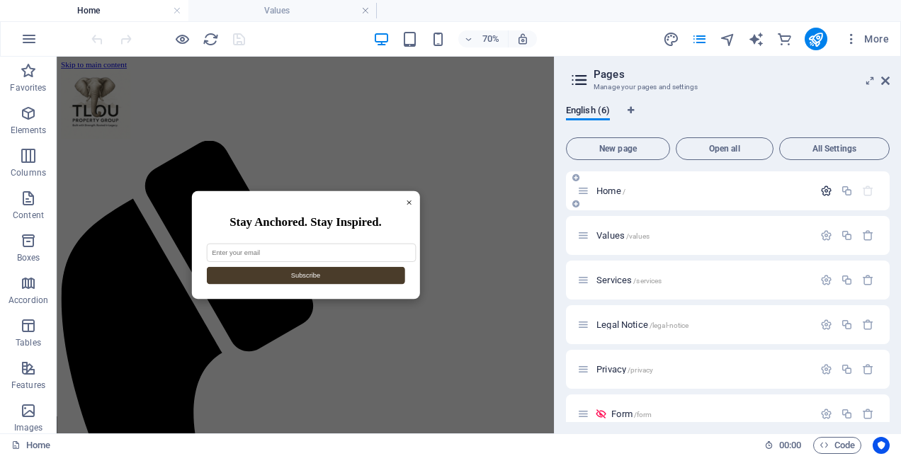
click at [822, 190] on icon "button" at bounding box center [826, 191] width 12 height 12
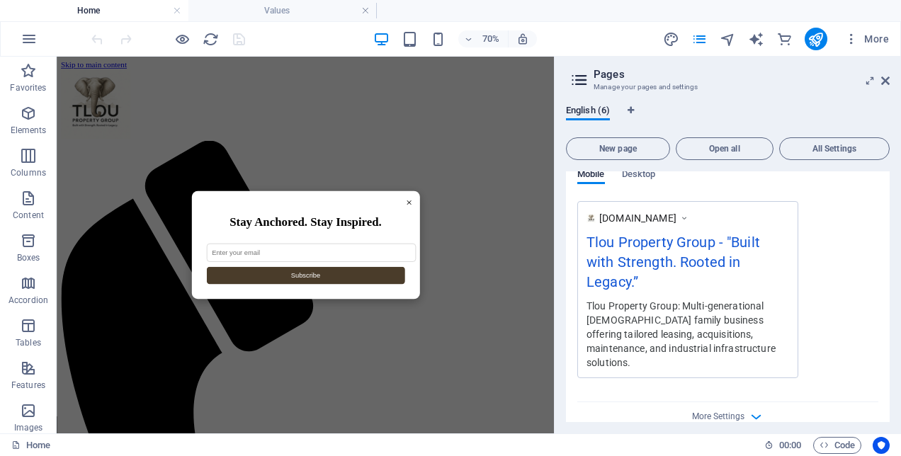
scroll to position [425, 0]
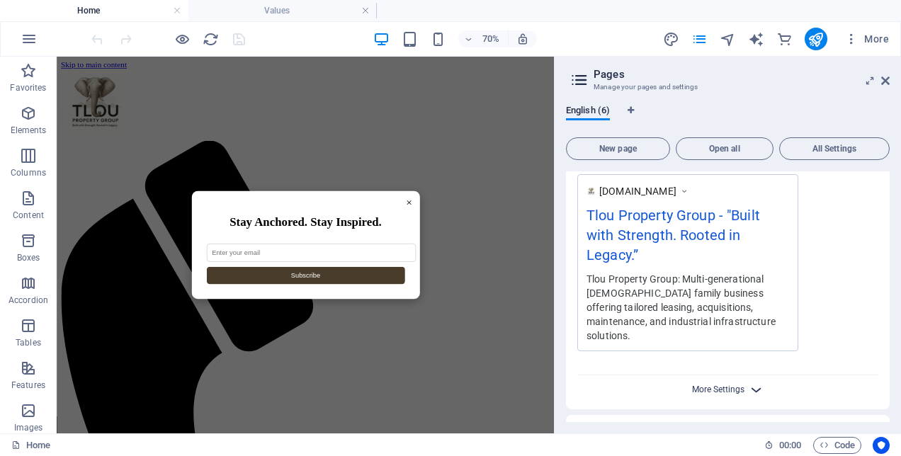
click at [734, 385] on span "More Settings" at bounding box center [718, 390] width 52 height 10
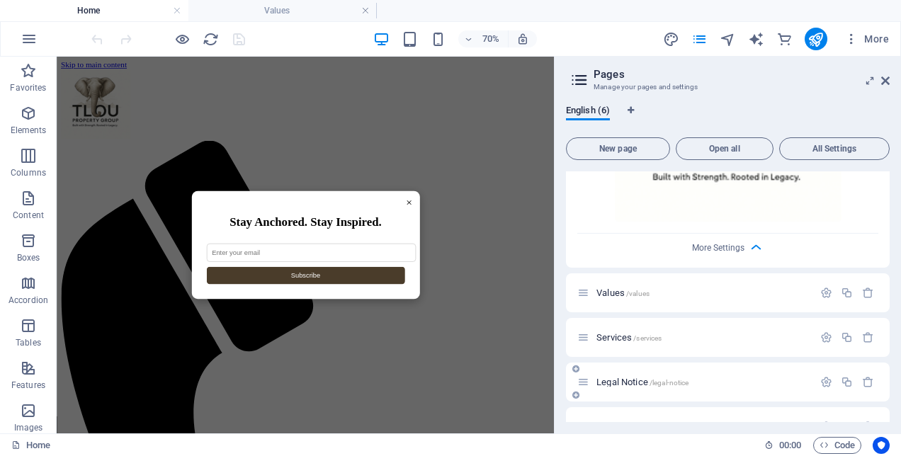
scroll to position [921, 0]
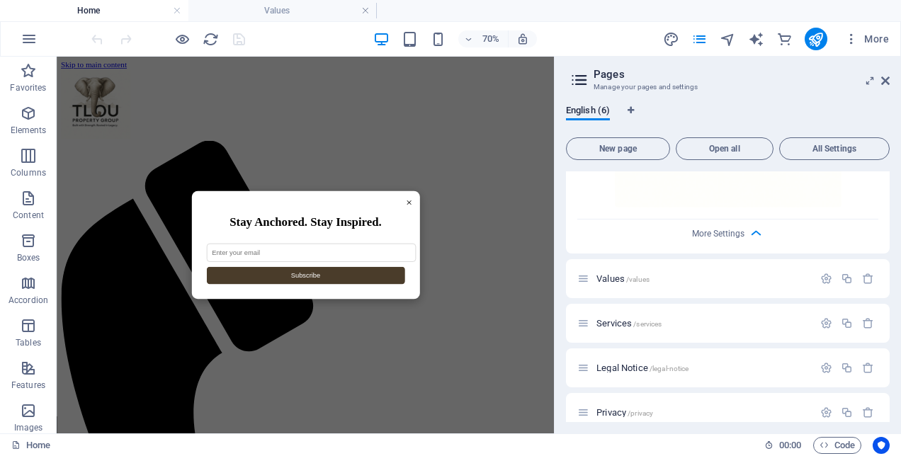
click at [494, 285] on h2 "Stay Anchored. Stay Inspired." at bounding box center [412, 293] width 283 height 19
drag, startPoint x: 464, startPoint y: 291, endPoint x: 438, endPoint y: 320, distance: 38.6
drag, startPoint x: 438, startPoint y: 320, endPoint x: 448, endPoint y: 331, distance: 14.1
click at [448, 331] on input "email" at bounding box center [420, 337] width 299 height 26
click at [472, 293] on h2 "Stay Anchored. Stay Inspired." at bounding box center [412, 293] width 283 height 19
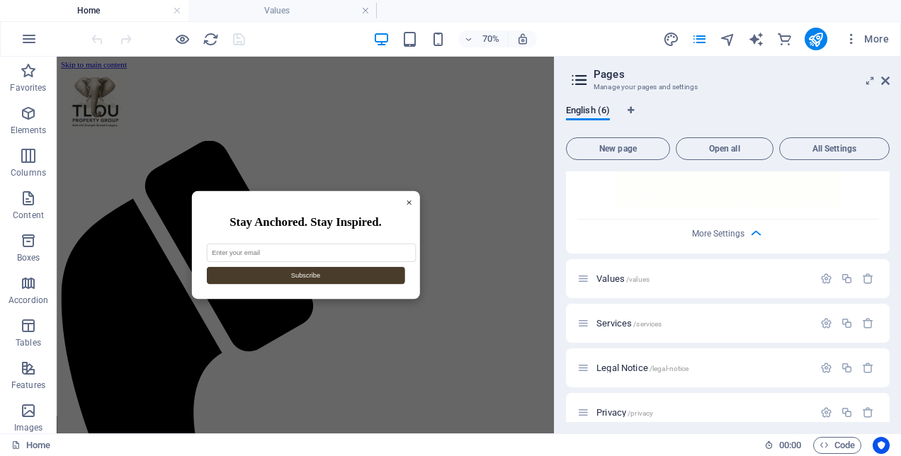
click at [523, 372] on button "Subscribe" at bounding box center [412, 369] width 283 height 25
click at [543, 389] on div "× Stay Anchored. Stay Inspired. Subscribe Thank You 🌿 You’re now part of the Tl…" at bounding box center [412, 326] width 326 height 155
drag, startPoint x: 496, startPoint y: 402, endPoint x: 395, endPoint y: 395, distance: 100.8
click at [495, 402] on div "× Stay Anchored. Stay Inspired. Subscribe Thank You 🌿 You’re now part of the Tl…" at bounding box center [412, 326] width 326 height 155
click at [352, 399] on div "× Stay Anchored. Stay Inspired. Subscribe Thank You 🌿 You’re now part of the Tl…" at bounding box center [412, 326] width 326 height 155
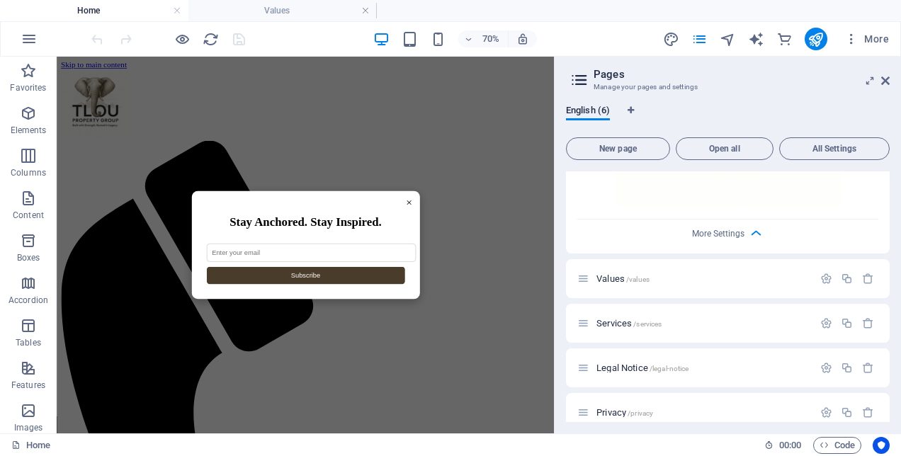
click at [326, 394] on div "× Stay Anchored. Stay Inspired. Subscribe Thank You 🌿 You’re now part of the Tl…" at bounding box center [412, 326] width 326 height 155
click at [812, 34] on icon "publish" at bounding box center [815, 39] width 16 height 16
